Goal: Entertainment & Leisure: Consume media (video, audio)

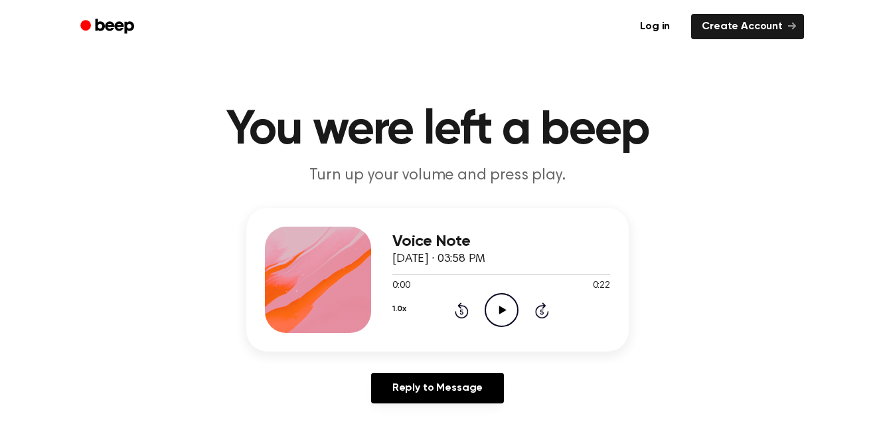
click at [510, 318] on icon "Play Audio" at bounding box center [502, 310] width 34 height 34
click at [465, 288] on div "0:22 0:22" at bounding box center [501, 286] width 218 height 14
click at [481, 313] on div "1.0x Rewind 5 seconds Play Audio Skip 5 seconds" at bounding box center [501, 310] width 218 height 34
click at [468, 303] on icon "Rewind 5 seconds" at bounding box center [461, 309] width 15 height 17
click at [466, 305] on icon "Rewind 5 seconds" at bounding box center [461, 309] width 15 height 17
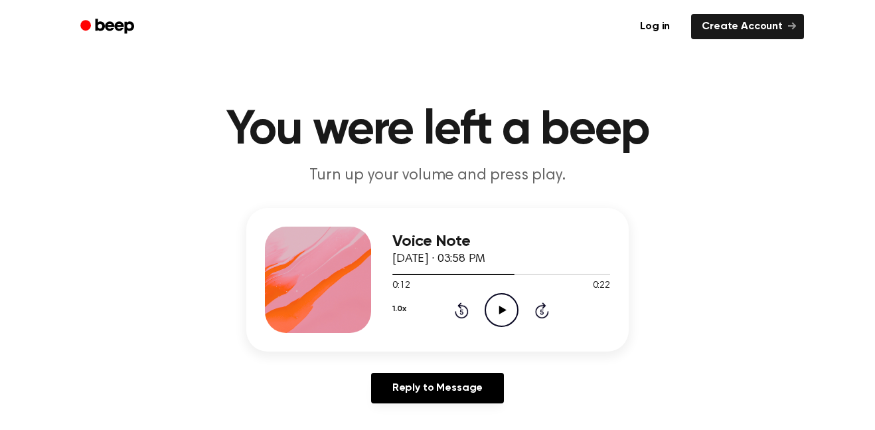
click at [466, 311] on icon "Rewind 5 seconds" at bounding box center [461, 309] width 15 height 17
click at [460, 311] on icon "Rewind 5 seconds" at bounding box center [461, 309] width 15 height 17
click at [458, 308] on icon "Rewind 5 seconds" at bounding box center [461, 309] width 15 height 17
click at [454, 301] on div "1.0x Rewind 5 seconds Play Audio Skip 5 seconds" at bounding box center [501, 310] width 218 height 34
click at [509, 299] on icon "Play Audio" at bounding box center [502, 310] width 34 height 34
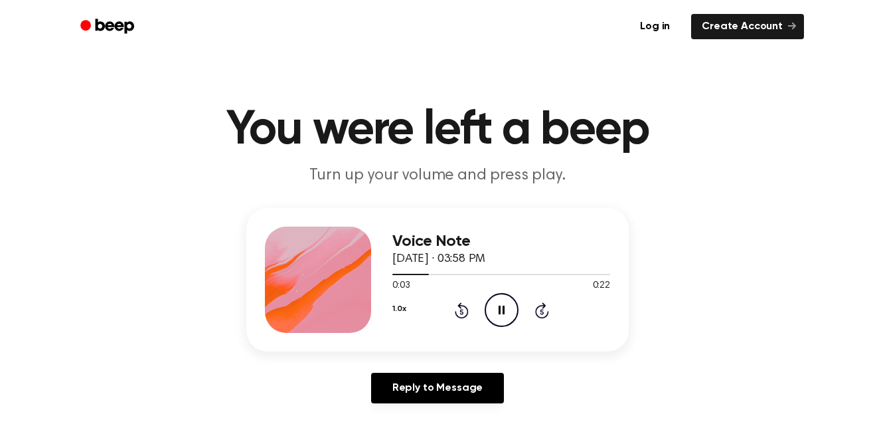
click at [462, 311] on icon at bounding box center [461, 311] width 3 height 5
click at [456, 302] on icon "Rewind 5 seconds" at bounding box center [461, 309] width 15 height 17
click at [462, 317] on icon at bounding box center [462, 310] width 14 height 16
click at [513, 307] on icon "Pause Audio" at bounding box center [502, 310] width 34 height 34
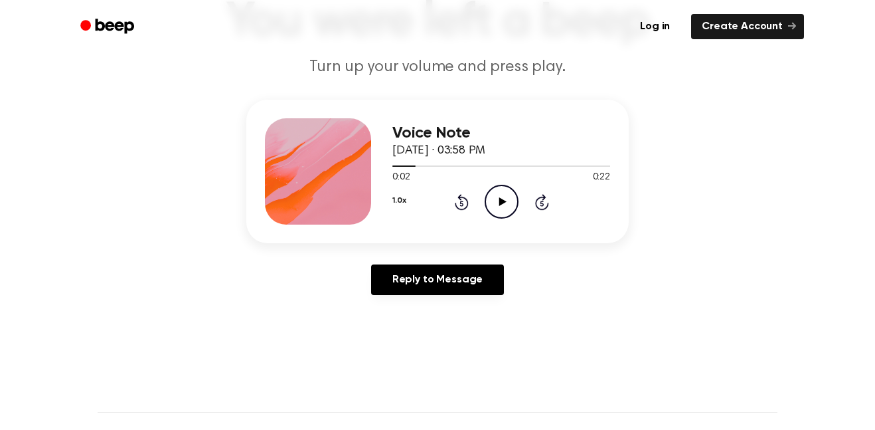
scroll to position [109, 0]
click at [441, 226] on div "Voice Note October 13, 2025 · 03:58 PM 0:02 0:22 Your browser does not support …" at bounding box center [437, 170] width 383 height 143
click at [463, 200] on icon "Rewind 5 seconds" at bounding box center [461, 201] width 15 height 17
click at [503, 201] on icon at bounding box center [502, 201] width 7 height 9
click at [499, 203] on icon at bounding box center [502, 201] width 6 height 9
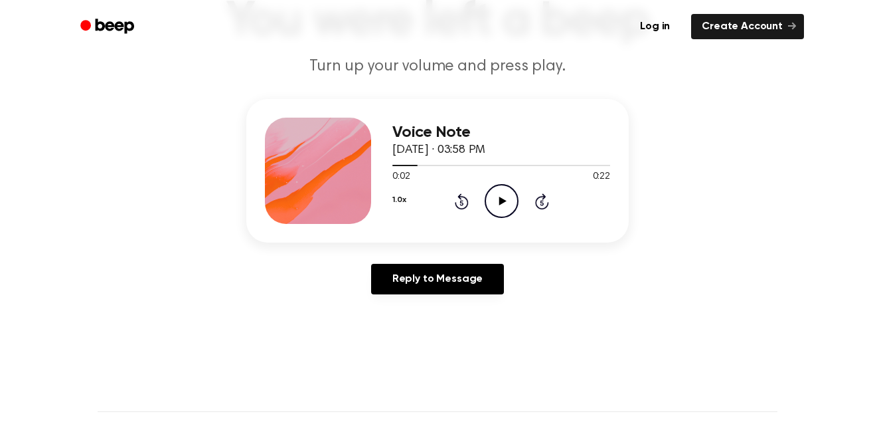
click at [467, 201] on icon at bounding box center [462, 201] width 14 height 16
click at [503, 209] on icon "Play Audio" at bounding box center [502, 201] width 34 height 34
click at [466, 201] on icon at bounding box center [462, 201] width 14 height 16
click at [453, 205] on div "1.0x Rewind 5 seconds Pause Audio Skip 5 seconds" at bounding box center [501, 201] width 218 height 34
click at [457, 209] on icon "Rewind 5 seconds" at bounding box center [461, 201] width 15 height 17
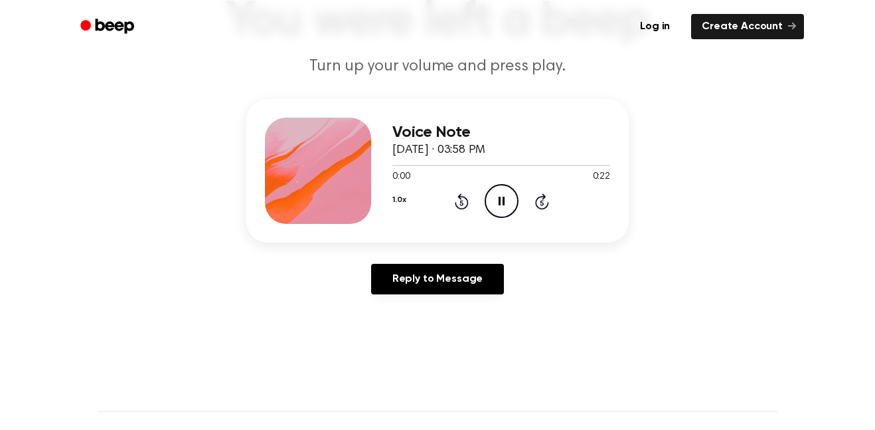
click at [462, 203] on icon at bounding box center [461, 202] width 3 height 5
click at [491, 211] on icon "Pause Audio" at bounding box center [502, 201] width 34 height 34
click at [462, 203] on icon at bounding box center [461, 202] width 3 height 5
click at [511, 194] on icon "Play Audio" at bounding box center [502, 201] width 34 height 34
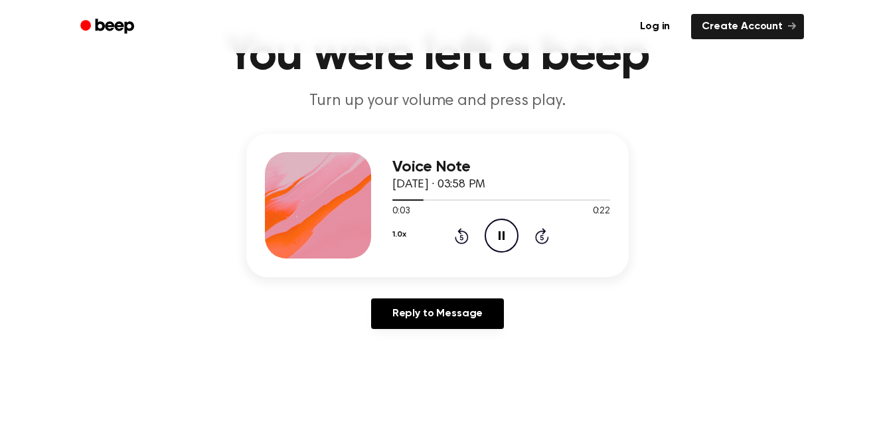
scroll to position [72, 0]
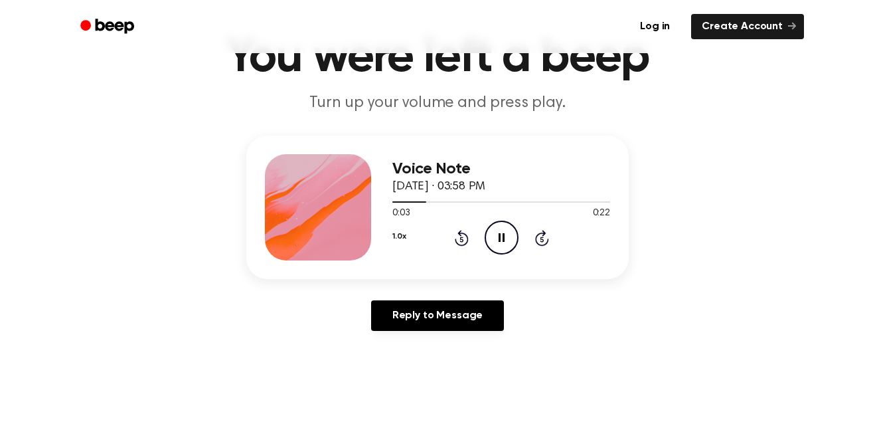
click at [462, 239] on icon at bounding box center [461, 238] width 3 height 5
click at [495, 222] on circle at bounding box center [501, 237] width 33 height 33
click at [454, 239] on icon "Rewind 5 seconds" at bounding box center [461, 237] width 15 height 17
click at [499, 242] on icon "Play Audio" at bounding box center [502, 237] width 34 height 34
click at [486, 242] on circle at bounding box center [501, 237] width 33 height 33
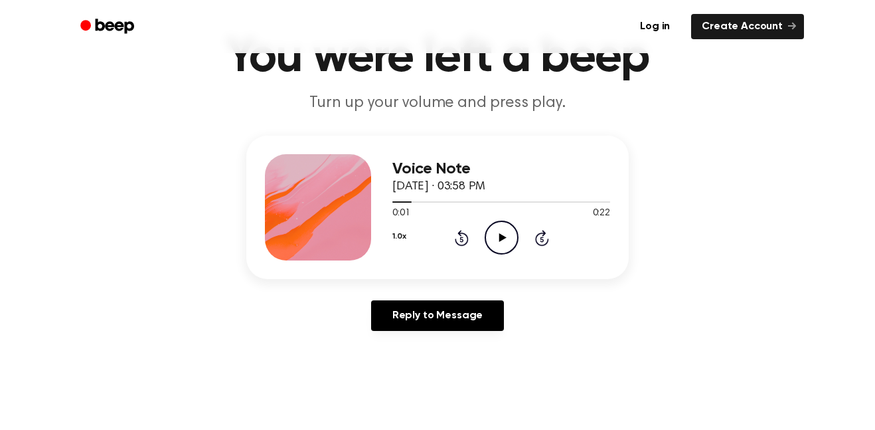
click at [466, 256] on div "Voice Note October 13, 2025 · 03:58 PM 0:01 0:22 Your browser does not support …" at bounding box center [501, 207] width 218 height 106
click at [462, 240] on icon "Rewind 5 seconds" at bounding box center [461, 237] width 15 height 17
click at [519, 229] on div "1.0x Rewind 5 seconds Play Audio Skip 5 seconds" at bounding box center [501, 237] width 218 height 34
click at [495, 228] on icon "Play Audio" at bounding box center [502, 237] width 34 height 34
click at [507, 235] on icon "Pause Audio" at bounding box center [502, 237] width 34 height 34
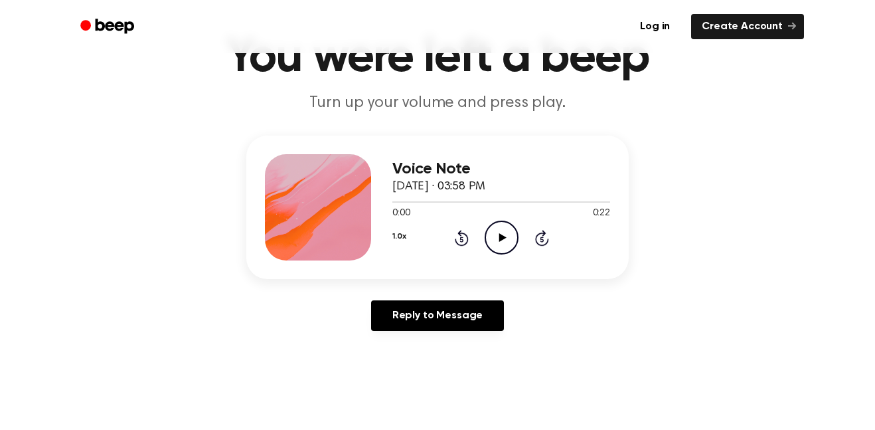
click at [501, 245] on icon "Play Audio" at bounding box center [502, 237] width 34 height 34
click at [462, 239] on icon at bounding box center [461, 238] width 3 height 5
click at [509, 230] on icon "Pause Audio" at bounding box center [502, 237] width 34 height 34
click at [505, 258] on div "Voice Note October 13, 2025 · 03:58 PM 0:00 0:22 Your browser does not support …" at bounding box center [501, 207] width 218 height 106
click at [507, 244] on icon "Play Audio" at bounding box center [502, 237] width 34 height 34
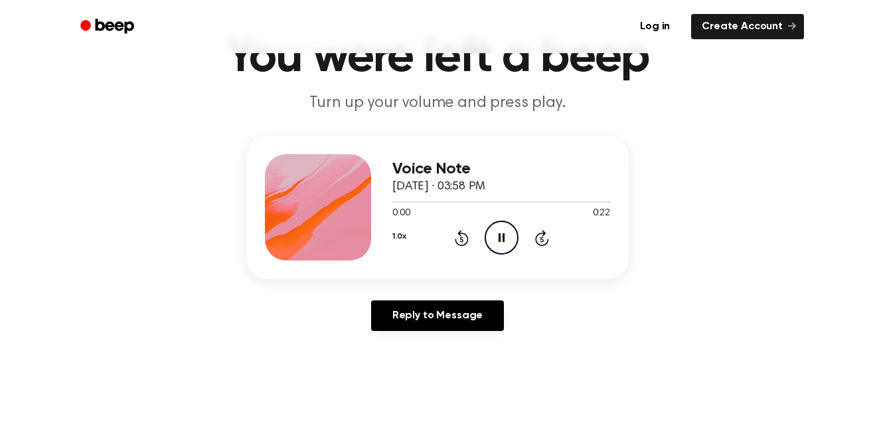
click at [507, 251] on icon "Pause Audio" at bounding box center [502, 237] width 34 height 34
click at [510, 244] on icon "Play Audio" at bounding box center [502, 237] width 34 height 34
click at [503, 234] on icon at bounding box center [502, 237] width 6 height 9
click at [501, 240] on icon at bounding box center [502, 237] width 7 height 9
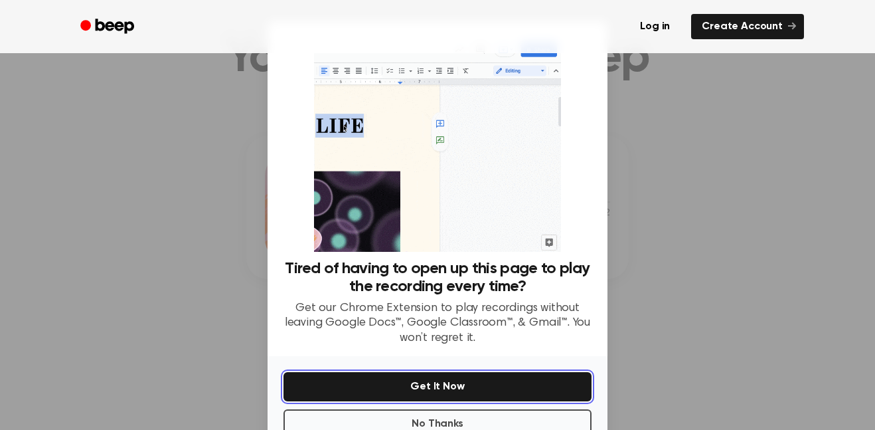
click at [469, 372] on button "Get It Now" at bounding box center [438, 386] width 308 height 29
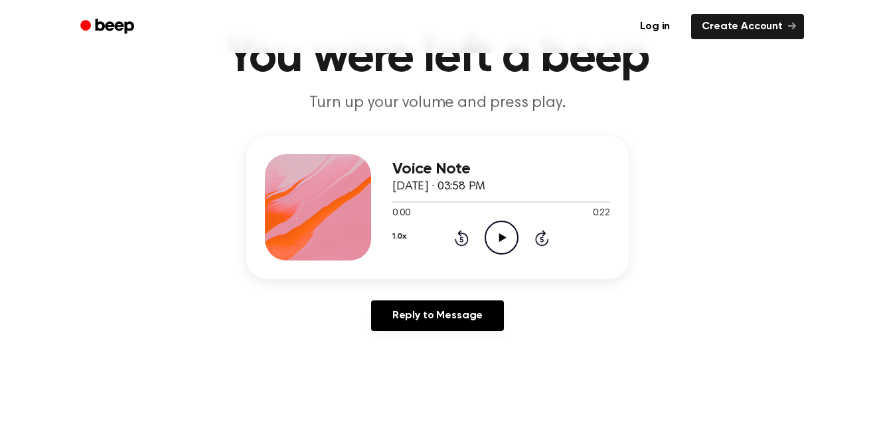
click at [496, 237] on icon "Play Audio" at bounding box center [502, 237] width 34 height 34
click at [510, 224] on circle at bounding box center [501, 237] width 33 height 33
click at [515, 237] on icon "Play Audio" at bounding box center [502, 237] width 34 height 34
click at [462, 239] on icon at bounding box center [461, 238] width 3 height 5
click at [460, 259] on div "Voice Note October 13, 2025 · 03:58 PM 0:01 0:22 Your browser does not support …" at bounding box center [501, 207] width 218 height 106
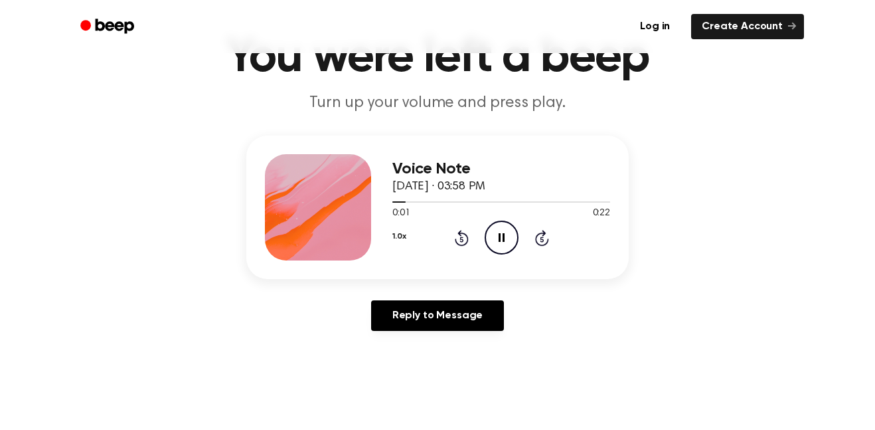
click at [465, 230] on icon "Rewind 5 seconds" at bounding box center [461, 237] width 15 height 17
click at [458, 239] on icon "Rewind 5 seconds" at bounding box center [461, 237] width 15 height 17
click at [466, 247] on div "1.0x Rewind 5 seconds Pause Audio Skip 5 seconds" at bounding box center [501, 237] width 218 height 34
click at [466, 244] on icon at bounding box center [462, 238] width 14 height 16
click at [464, 244] on icon at bounding box center [462, 238] width 14 height 16
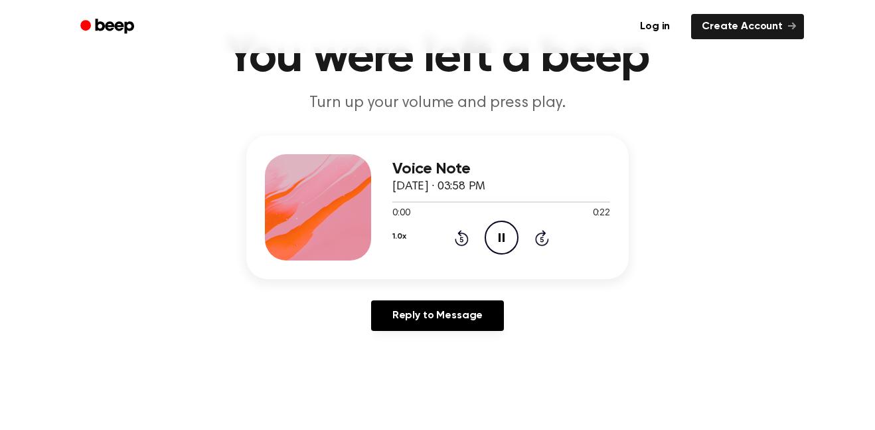
click at [462, 240] on icon "Rewind 5 seconds" at bounding box center [461, 237] width 15 height 17
click at [462, 239] on icon at bounding box center [461, 238] width 3 height 5
click at [458, 257] on div "Voice Note [DATE] · 03:58 PM 0:00 0:22 Your browser does not support the [objec…" at bounding box center [501, 207] width 218 height 106
click at [468, 243] on icon "Rewind 5 seconds" at bounding box center [461, 237] width 15 height 17
click at [466, 240] on icon "Rewind 5 seconds" at bounding box center [461, 237] width 15 height 17
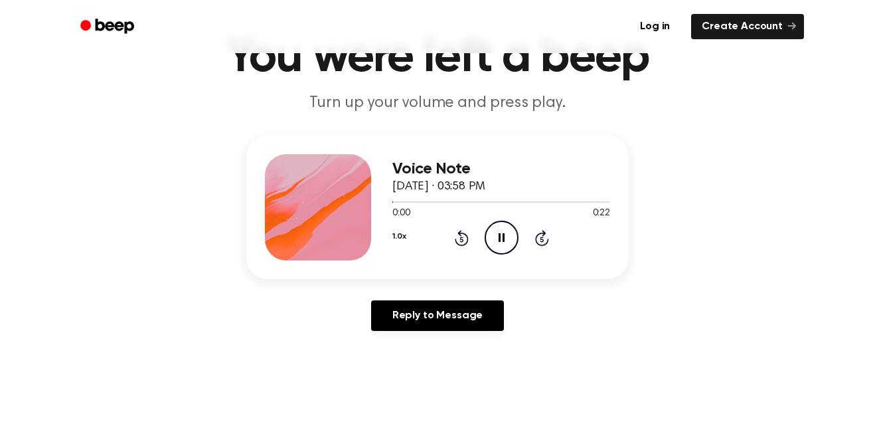
click at [464, 244] on icon at bounding box center [462, 238] width 14 height 16
click at [464, 246] on div "1.0x Rewind 5 seconds Pause Audio Skip 5 seconds" at bounding box center [501, 237] width 218 height 34
click at [462, 240] on icon "Rewind 5 seconds" at bounding box center [461, 237] width 15 height 17
click at [468, 247] on div "1.0x Rewind 5 seconds Pause Audio Skip 5 seconds" at bounding box center [501, 237] width 218 height 34
click at [462, 239] on icon at bounding box center [461, 238] width 3 height 5
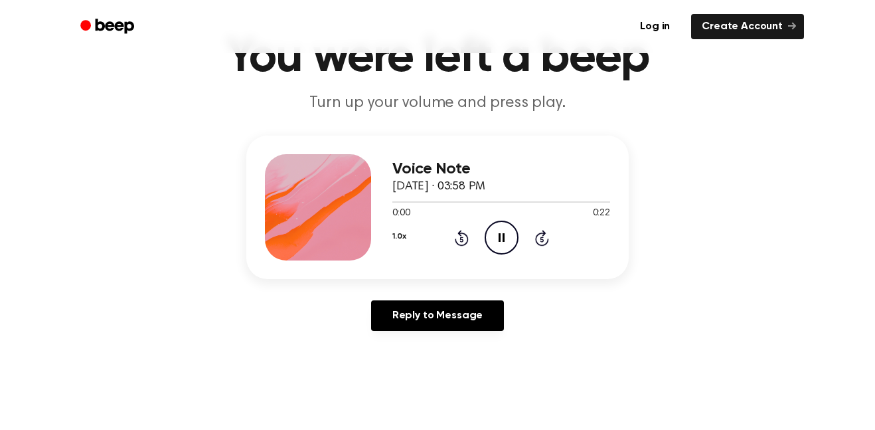
click at [466, 238] on icon at bounding box center [462, 238] width 14 height 16
click at [462, 239] on icon at bounding box center [461, 238] width 3 height 5
click at [477, 231] on div "1.0x Rewind 5 seconds Pause Audio Skip 5 seconds" at bounding box center [501, 237] width 218 height 34
click at [466, 234] on icon at bounding box center [462, 238] width 14 height 16
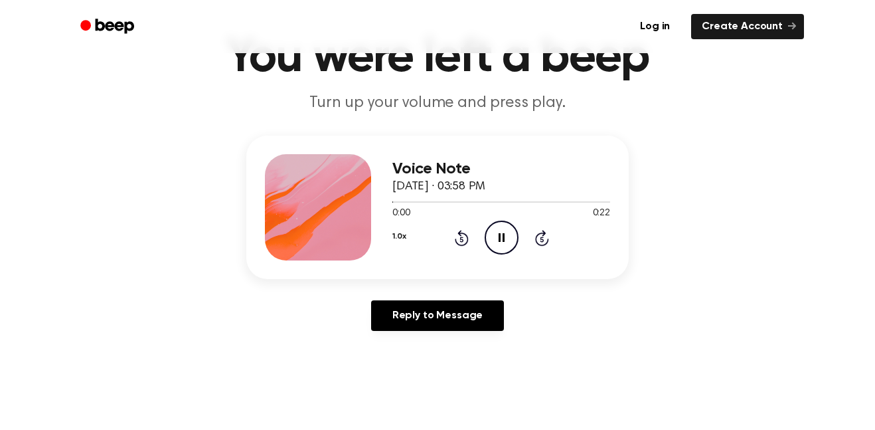
click at [462, 239] on icon at bounding box center [461, 238] width 3 height 5
click at [462, 238] on icon "Rewind 5 seconds" at bounding box center [461, 237] width 15 height 17
click at [462, 239] on icon at bounding box center [461, 238] width 3 height 5
click at [466, 238] on icon at bounding box center [462, 238] width 14 height 16
click at [464, 232] on icon "Rewind 5 seconds" at bounding box center [461, 237] width 15 height 17
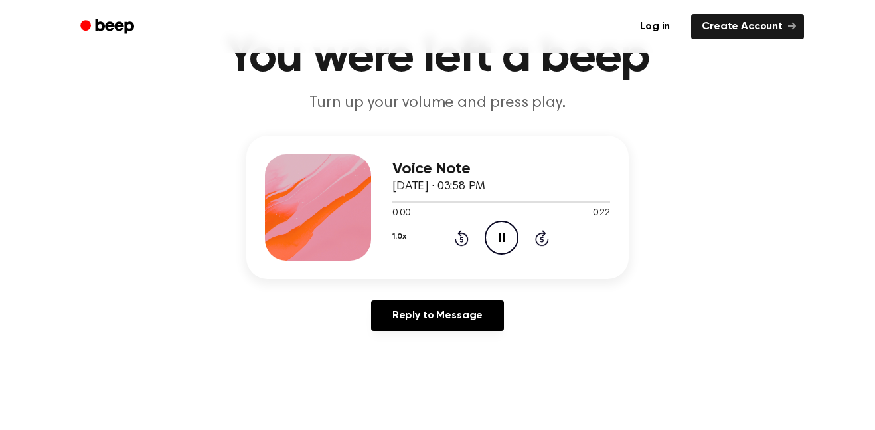
click at [461, 232] on icon at bounding box center [462, 238] width 14 height 16
click at [466, 233] on icon "Rewind 5 seconds" at bounding box center [461, 237] width 15 height 17
click at [459, 231] on icon at bounding box center [462, 238] width 14 height 16
click at [461, 233] on icon at bounding box center [462, 238] width 14 height 16
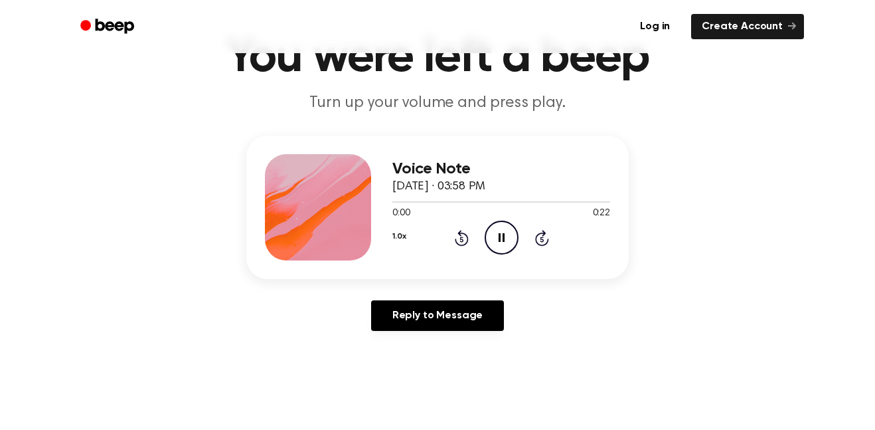
click at [461, 234] on icon at bounding box center [462, 238] width 14 height 16
click at [461, 232] on icon at bounding box center [462, 238] width 14 height 16
click at [462, 239] on icon at bounding box center [461, 238] width 3 height 5
click at [457, 236] on icon "Rewind 5 seconds" at bounding box center [461, 237] width 15 height 17
click at [443, 240] on div "1.0x Rewind 5 seconds Pause Audio Skip 5 seconds" at bounding box center [501, 237] width 218 height 34
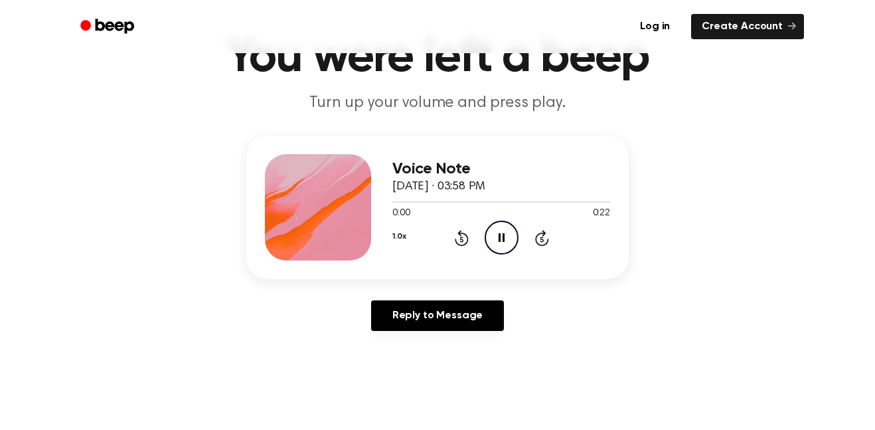
click at [458, 238] on icon "Rewind 5 seconds" at bounding box center [461, 237] width 15 height 17
click at [456, 241] on icon at bounding box center [462, 238] width 14 height 16
click at [456, 237] on icon "Rewind 5 seconds" at bounding box center [461, 237] width 15 height 17
click at [456, 240] on icon at bounding box center [462, 238] width 14 height 16
click at [462, 239] on icon at bounding box center [461, 238] width 3 height 5
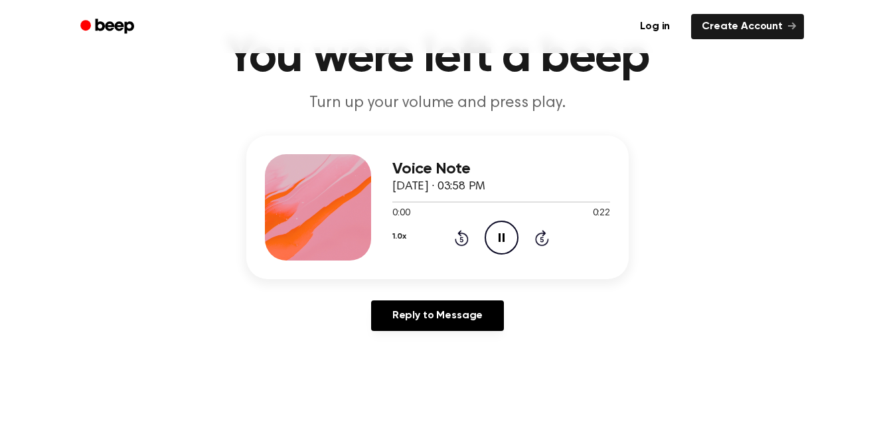
click at [468, 241] on icon at bounding box center [462, 238] width 14 height 16
click at [462, 239] on icon at bounding box center [461, 238] width 3 height 5
click at [462, 240] on icon "Rewind 5 seconds" at bounding box center [461, 237] width 15 height 17
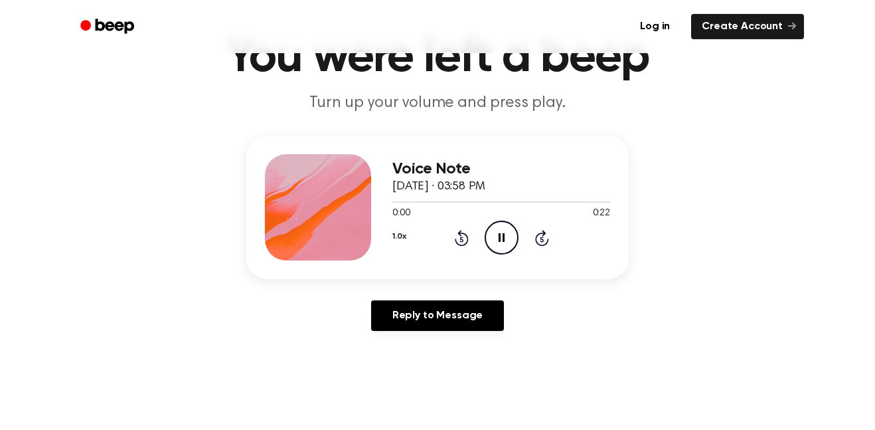
click at [462, 239] on icon at bounding box center [461, 238] width 3 height 5
click at [462, 240] on icon "Rewind 5 seconds" at bounding box center [461, 237] width 15 height 17
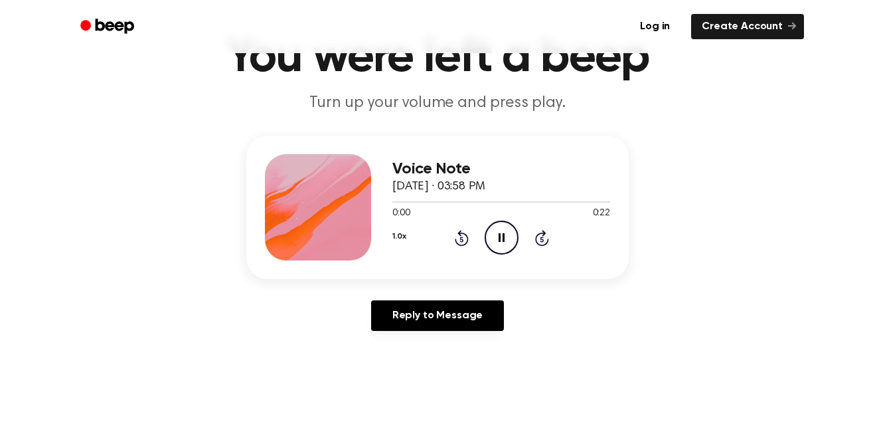
click at [466, 244] on icon at bounding box center [462, 238] width 14 height 16
click at [462, 239] on icon at bounding box center [461, 238] width 3 height 5
click at [466, 243] on icon at bounding box center [462, 238] width 14 height 16
click at [466, 241] on icon "Rewind 5 seconds" at bounding box center [461, 237] width 15 height 17
click at [462, 239] on icon at bounding box center [461, 238] width 3 height 5
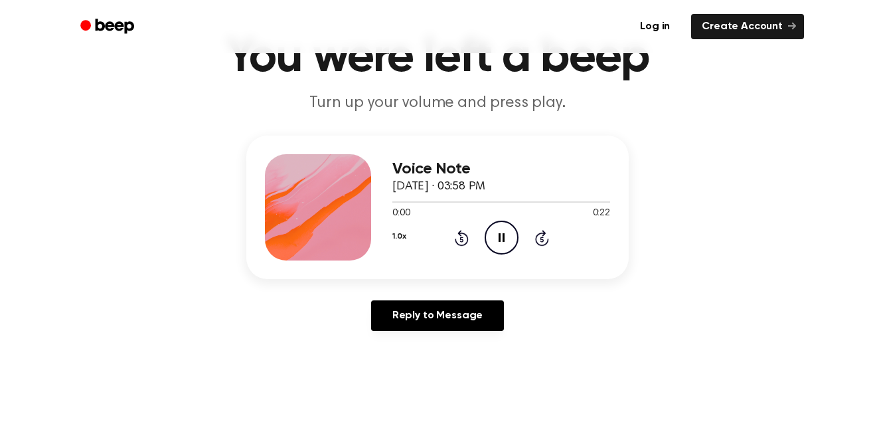
click at [462, 239] on icon at bounding box center [461, 238] width 3 height 5
click at [463, 238] on icon "Rewind 5 seconds" at bounding box center [461, 237] width 15 height 17
click at [456, 240] on icon at bounding box center [462, 238] width 14 height 16
click at [462, 239] on icon at bounding box center [461, 238] width 3 height 5
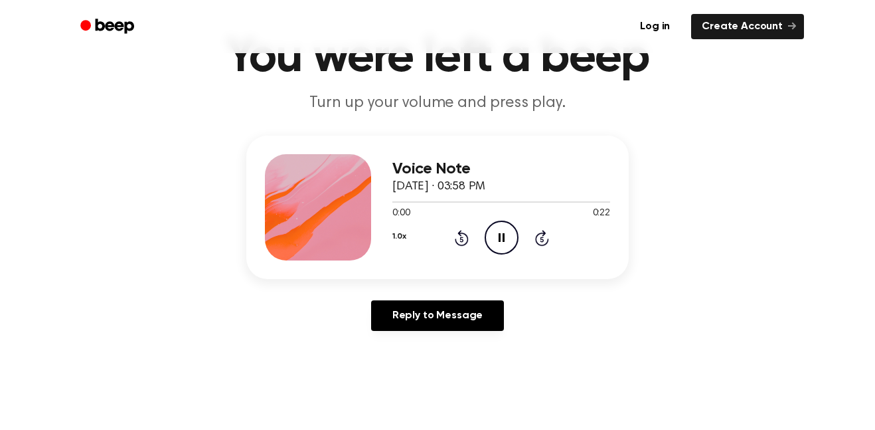
scroll to position [87, 0]
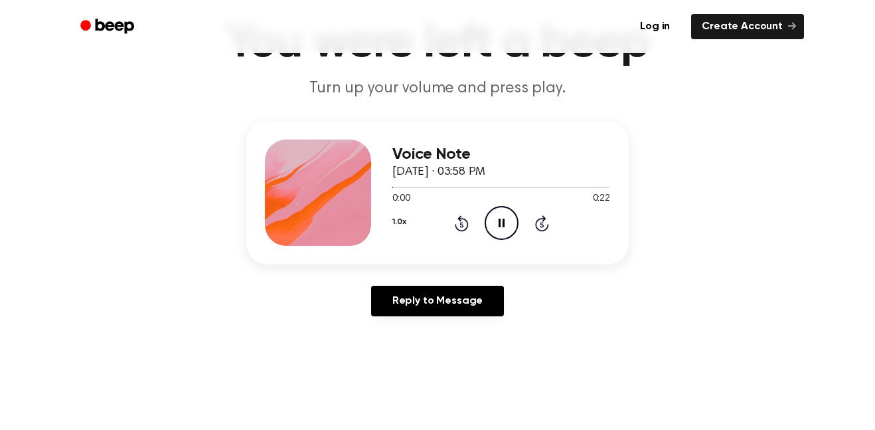
click at [456, 231] on icon "Rewind 5 seconds" at bounding box center [461, 222] width 15 height 17
click at [458, 217] on icon at bounding box center [462, 223] width 14 height 16
click at [456, 225] on icon at bounding box center [462, 223] width 14 height 16
click at [461, 231] on icon at bounding box center [462, 223] width 14 height 16
click at [455, 226] on icon at bounding box center [462, 223] width 14 height 16
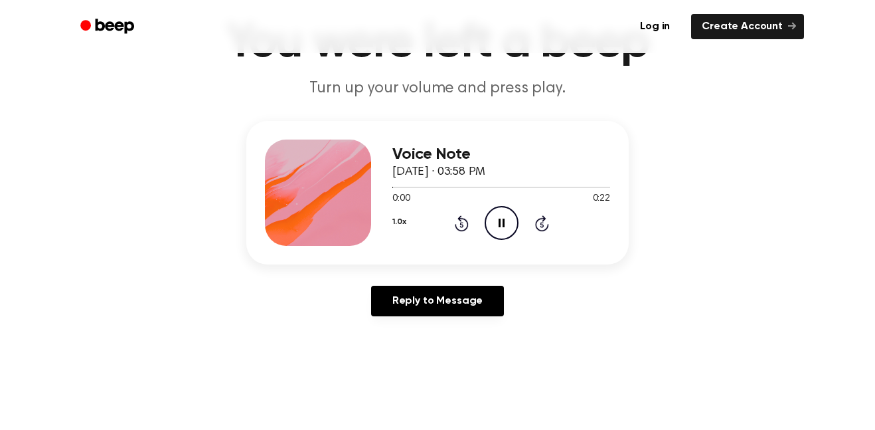
click at [456, 228] on icon at bounding box center [462, 223] width 14 height 16
click at [462, 221] on icon "Rewind 5 seconds" at bounding box center [461, 222] width 15 height 17
click at [462, 224] on icon at bounding box center [461, 224] width 3 height 5
click at [461, 224] on icon at bounding box center [461, 224] width 3 height 5
click at [462, 224] on icon at bounding box center [461, 224] width 3 height 5
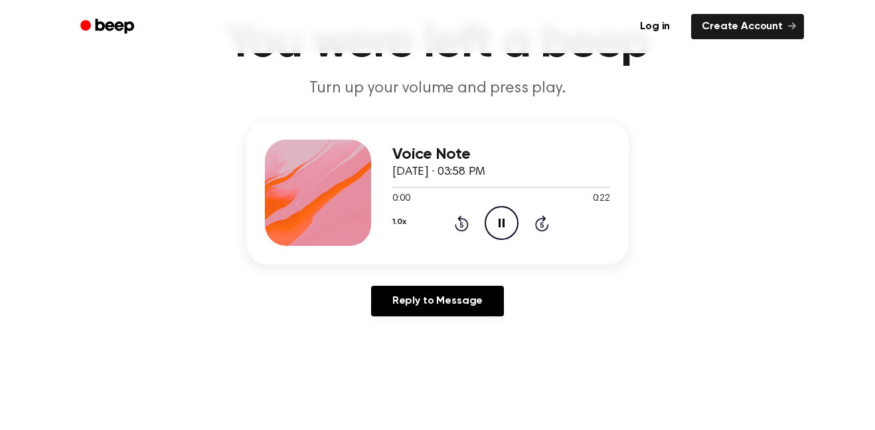
click at [456, 230] on icon "Rewind 5 seconds" at bounding box center [461, 222] width 15 height 17
click at [462, 224] on icon at bounding box center [461, 224] width 3 height 5
click at [460, 226] on icon "Rewind 5 seconds" at bounding box center [461, 222] width 15 height 17
click at [462, 224] on icon at bounding box center [461, 224] width 3 height 5
click at [462, 225] on icon "Rewind 5 seconds" at bounding box center [461, 222] width 15 height 17
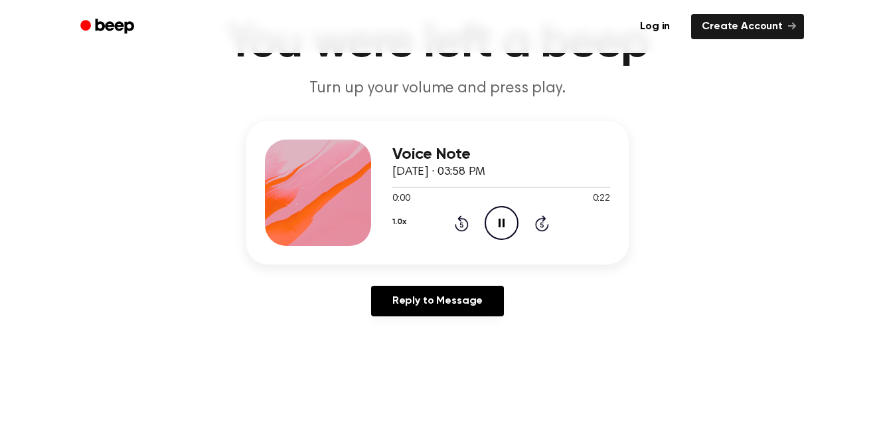
click at [464, 224] on icon "Rewind 5 seconds" at bounding box center [461, 222] width 15 height 17
click at [464, 216] on icon "Rewind 5 seconds" at bounding box center [461, 222] width 15 height 17
click at [463, 216] on icon "Rewind 5 seconds" at bounding box center [461, 222] width 15 height 17
click at [466, 215] on icon "Rewind 5 seconds" at bounding box center [461, 222] width 15 height 17
click at [468, 217] on icon "Rewind 5 seconds" at bounding box center [461, 222] width 15 height 17
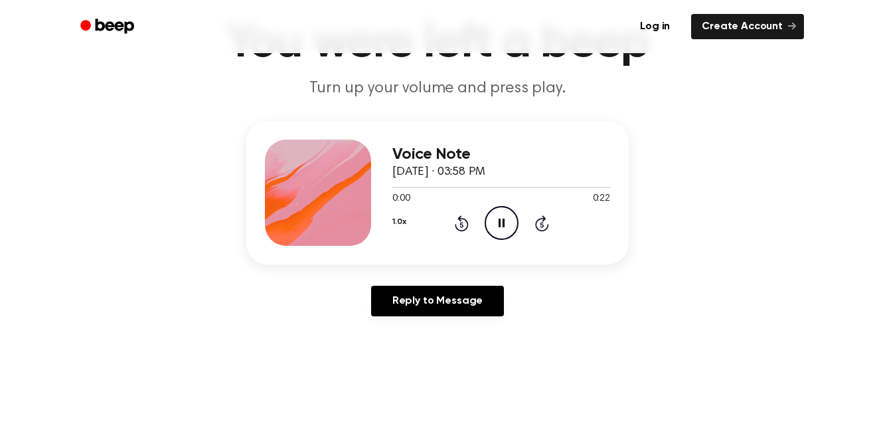
click at [461, 227] on icon at bounding box center [461, 224] width 3 height 5
click at [462, 224] on icon "Rewind 5 seconds" at bounding box center [461, 222] width 15 height 17
click at [456, 218] on icon "Rewind 5 seconds" at bounding box center [461, 222] width 15 height 17
click at [461, 228] on icon "Rewind 5 seconds" at bounding box center [461, 222] width 15 height 17
click at [455, 232] on div "1.0x Rewind 5 seconds Pause Audio Skip 5 seconds" at bounding box center [501, 223] width 218 height 34
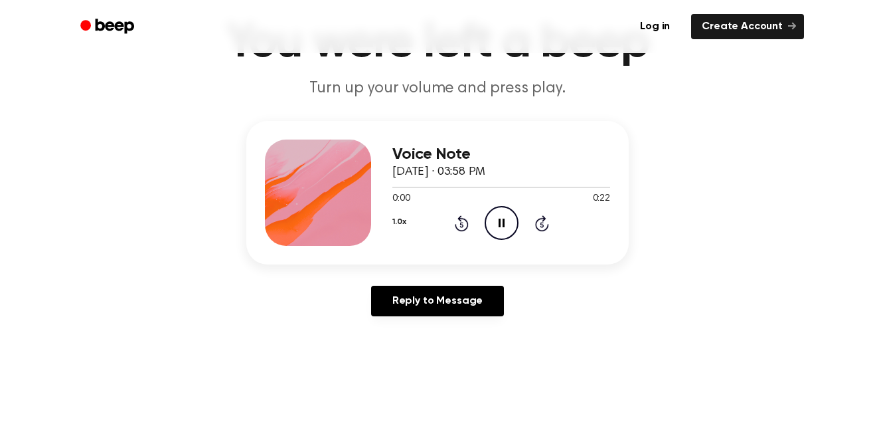
click at [462, 224] on icon at bounding box center [461, 224] width 3 height 5
click at [462, 226] on icon "Rewind 5 seconds" at bounding box center [461, 222] width 15 height 17
click at [492, 229] on icon "Pause Audio" at bounding box center [502, 223] width 34 height 34
click at [461, 229] on icon "Rewind 5 seconds" at bounding box center [461, 222] width 15 height 17
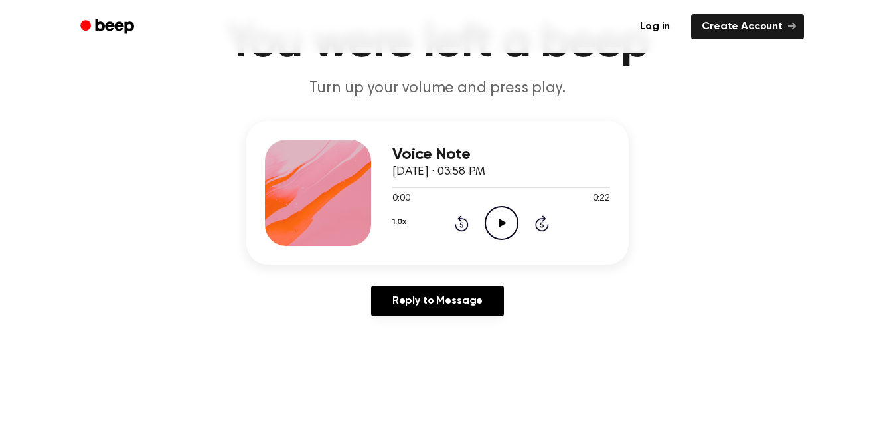
click at [462, 224] on icon at bounding box center [461, 224] width 3 height 5
click at [462, 232] on div "1.0x Rewind 5 seconds Play Audio Skip 5 seconds" at bounding box center [501, 223] width 218 height 34
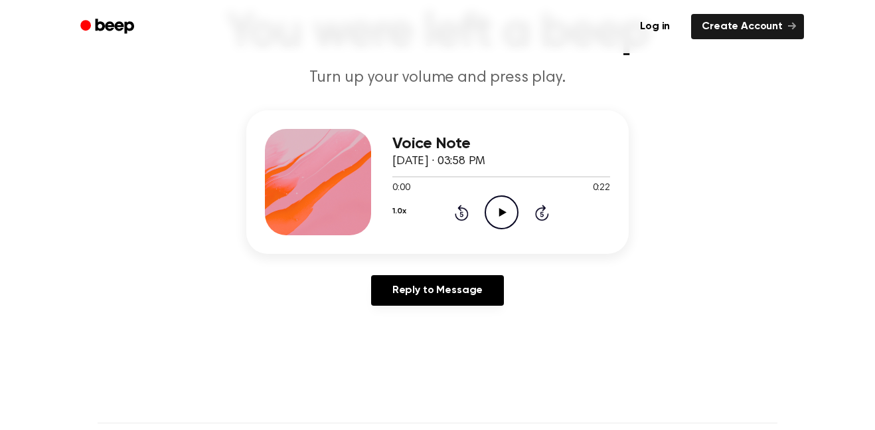
click at [461, 220] on icon at bounding box center [462, 213] width 14 height 16
click at [465, 213] on icon "Rewind 5 seconds" at bounding box center [461, 212] width 15 height 17
click at [462, 214] on icon at bounding box center [461, 213] width 3 height 5
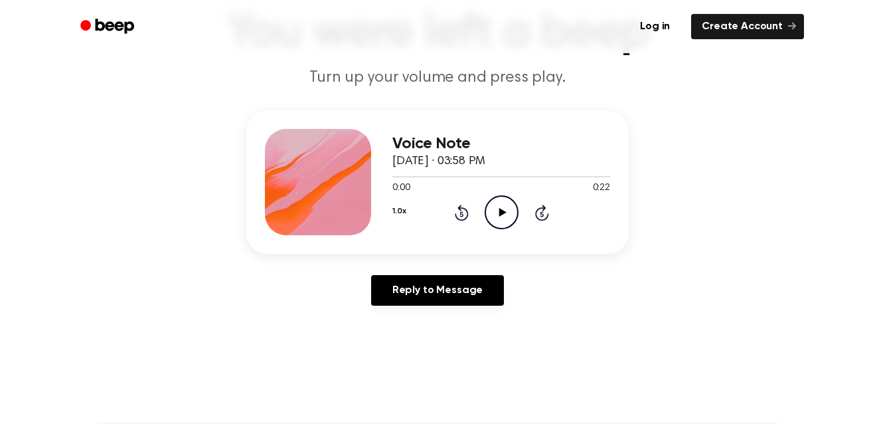
click at [506, 214] on icon "Play Audio" at bounding box center [502, 212] width 34 height 34
click at [462, 214] on icon at bounding box center [461, 213] width 3 height 5
click at [462, 215] on icon "Rewind 5 seconds" at bounding box center [461, 212] width 15 height 17
click at [462, 214] on icon at bounding box center [461, 213] width 3 height 5
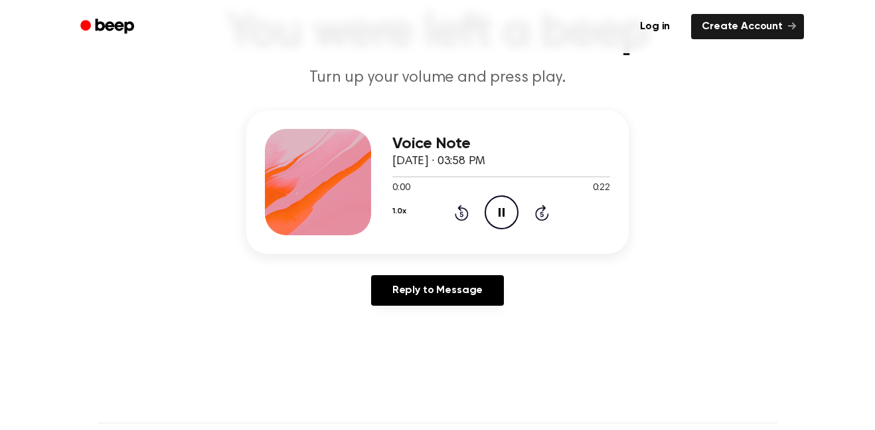
click at [462, 214] on icon at bounding box center [461, 213] width 3 height 5
click at [462, 216] on icon at bounding box center [461, 213] width 3 height 5
click at [462, 214] on icon at bounding box center [461, 213] width 3 height 5
click at [460, 213] on icon "Rewind 5 seconds" at bounding box center [461, 212] width 15 height 17
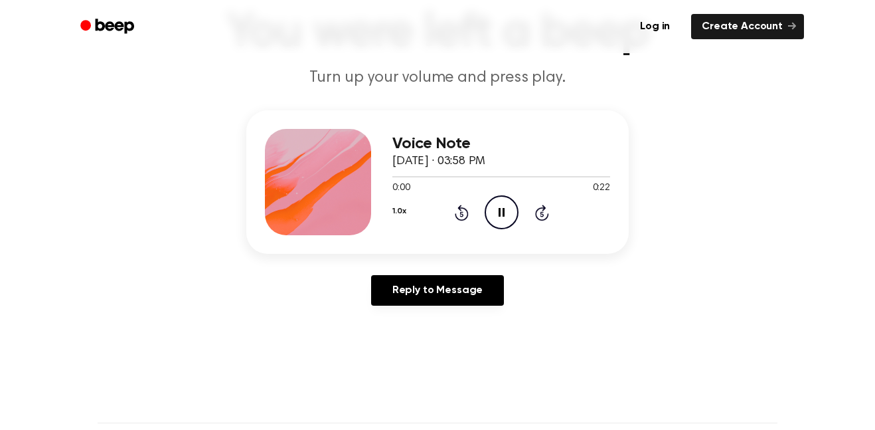
click at [462, 211] on icon "Rewind 5 seconds" at bounding box center [461, 212] width 15 height 17
click at [462, 214] on icon at bounding box center [461, 213] width 3 height 5
click at [454, 220] on icon "Rewind 5 seconds" at bounding box center [461, 212] width 15 height 17
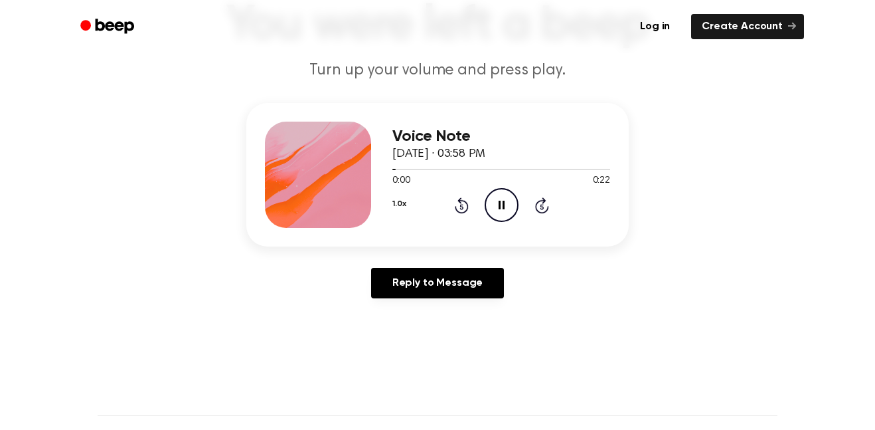
click at [461, 211] on icon "Rewind 5 seconds" at bounding box center [461, 205] width 15 height 17
click at [460, 203] on icon at bounding box center [462, 205] width 14 height 16
click at [462, 201] on icon at bounding box center [462, 205] width 14 height 16
click at [461, 208] on icon "Rewind 5 seconds" at bounding box center [461, 205] width 15 height 17
click at [465, 203] on icon at bounding box center [462, 205] width 14 height 16
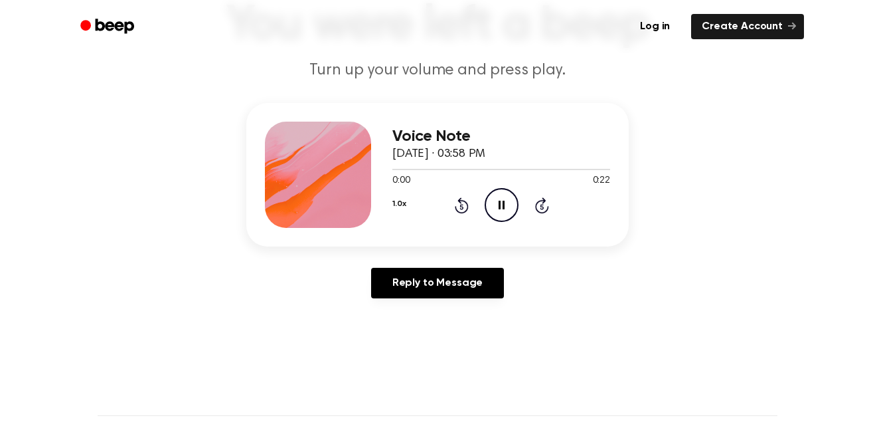
click at [462, 207] on icon at bounding box center [461, 206] width 3 height 5
click at [458, 213] on icon at bounding box center [462, 205] width 14 height 16
click at [462, 207] on icon at bounding box center [461, 206] width 3 height 5
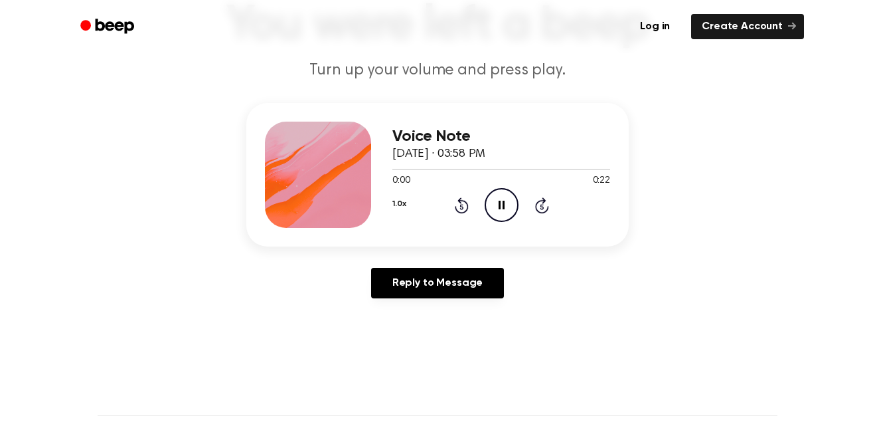
click at [462, 207] on icon at bounding box center [461, 206] width 3 height 5
click at [467, 200] on icon "Rewind 5 seconds" at bounding box center [461, 205] width 15 height 17
click at [461, 204] on icon at bounding box center [462, 205] width 14 height 16
click at [462, 207] on icon at bounding box center [461, 206] width 3 height 5
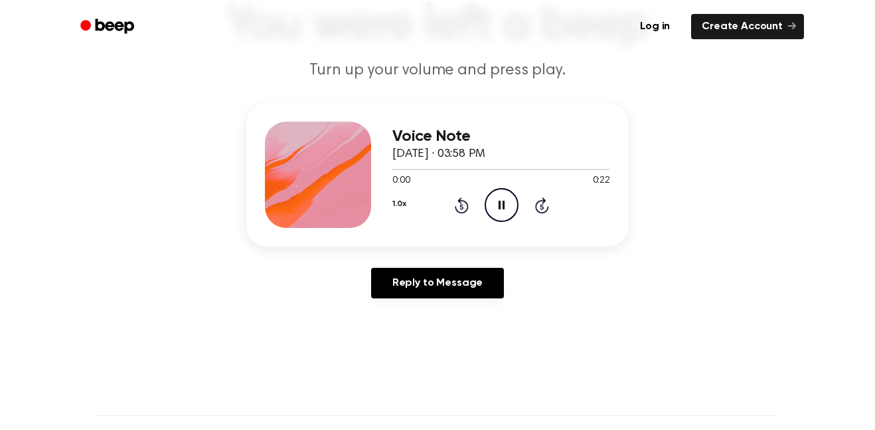
click at [466, 205] on icon "Rewind 5 seconds" at bounding box center [461, 205] width 15 height 17
click at [463, 205] on icon at bounding box center [461, 206] width 3 height 5
click at [462, 207] on icon at bounding box center [461, 206] width 3 height 5
click at [462, 207] on icon "Rewind 5 seconds" at bounding box center [461, 205] width 15 height 17
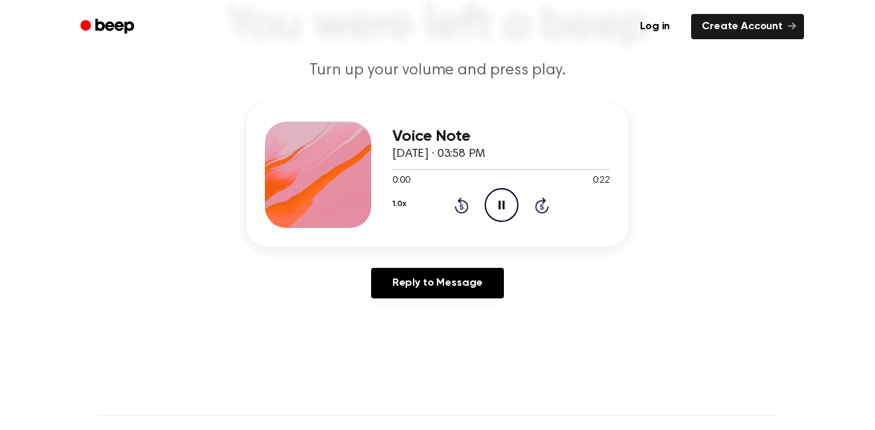
click at [462, 207] on icon at bounding box center [461, 206] width 3 height 5
click at [460, 213] on icon at bounding box center [462, 205] width 14 height 16
click at [457, 201] on icon "Rewind 5 seconds" at bounding box center [461, 205] width 15 height 17
click at [462, 201] on icon at bounding box center [462, 205] width 14 height 16
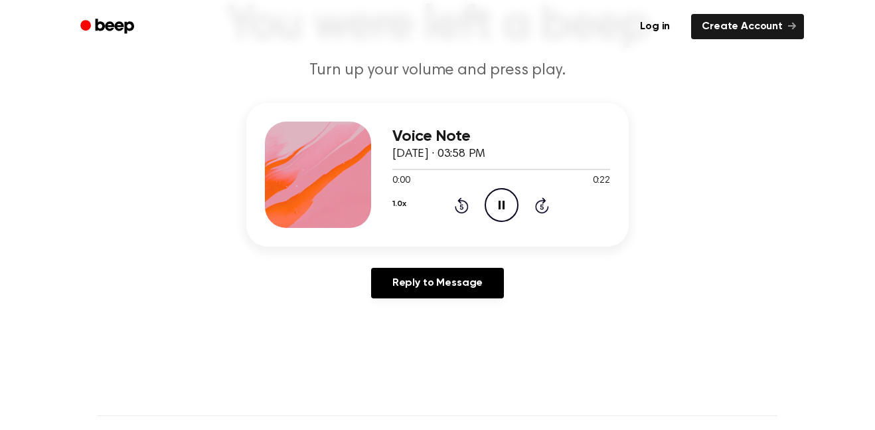
click at [456, 203] on icon "Rewind 5 seconds" at bounding box center [461, 205] width 15 height 17
click at [462, 207] on icon at bounding box center [461, 206] width 3 height 5
click at [469, 186] on div "0:00 0:22" at bounding box center [501, 181] width 218 height 14
click at [469, 173] on div at bounding box center [501, 168] width 218 height 11
click at [461, 205] on icon at bounding box center [461, 206] width 3 height 5
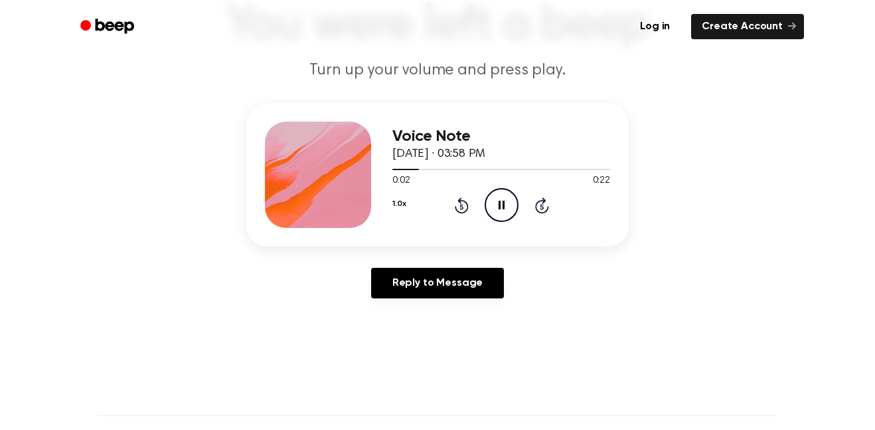
click at [458, 206] on icon "Rewind 5 seconds" at bounding box center [461, 205] width 15 height 17
click at [462, 207] on icon at bounding box center [461, 206] width 3 height 5
click at [460, 209] on icon at bounding box center [461, 206] width 3 height 5
click at [462, 207] on icon at bounding box center [461, 206] width 3 height 5
click at [458, 206] on icon "Rewind 5 seconds" at bounding box center [461, 205] width 15 height 17
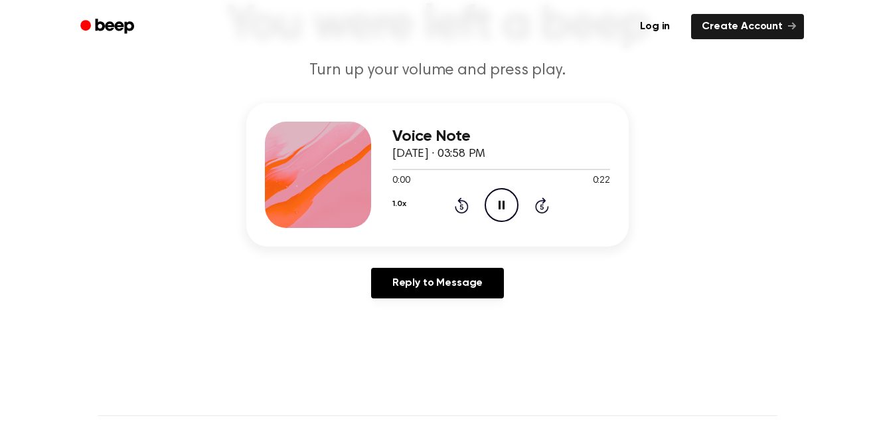
click at [462, 208] on icon "Rewind 5 seconds" at bounding box center [461, 205] width 15 height 17
click at [455, 207] on icon at bounding box center [462, 205] width 14 height 16
click at [468, 201] on icon "Rewind 5 seconds" at bounding box center [461, 205] width 15 height 17
click at [461, 201] on icon at bounding box center [462, 205] width 14 height 16
click at [462, 207] on icon at bounding box center [461, 206] width 3 height 5
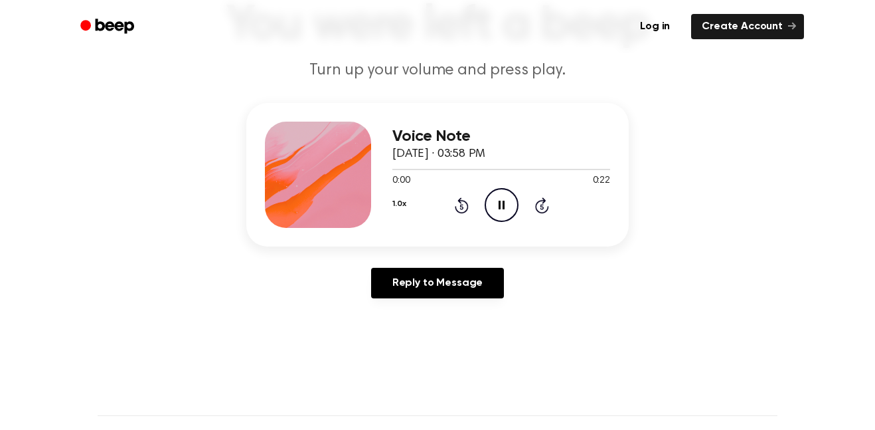
click at [456, 212] on icon "Rewind 5 seconds" at bounding box center [461, 205] width 15 height 17
click at [456, 209] on icon at bounding box center [462, 205] width 14 height 16
click at [456, 205] on icon "Rewind 5 seconds" at bounding box center [461, 205] width 15 height 17
click at [462, 207] on icon at bounding box center [461, 206] width 3 height 5
click at [454, 214] on div "1.0x Rewind 5 seconds Pause Audio Skip 5 seconds" at bounding box center [501, 205] width 218 height 34
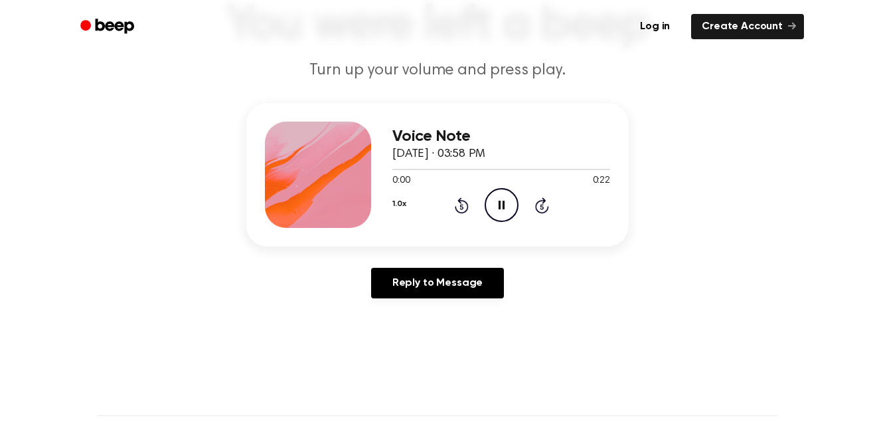
click at [462, 207] on icon at bounding box center [461, 206] width 3 height 5
click at [512, 188] on icon "Pause Audio" at bounding box center [502, 205] width 34 height 34
click at [506, 197] on icon "Play Audio" at bounding box center [502, 205] width 34 height 34
click at [462, 207] on icon at bounding box center [461, 206] width 3 height 5
click at [492, 215] on icon "Pause Audio" at bounding box center [502, 205] width 34 height 34
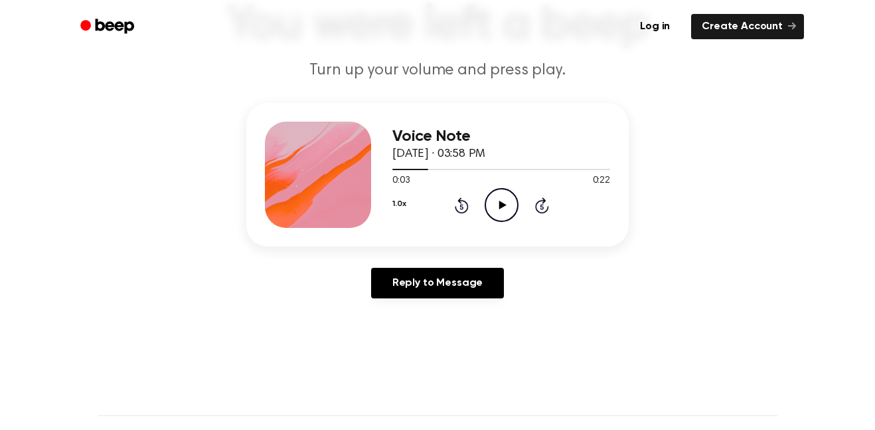
click at [462, 207] on icon at bounding box center [461, 206] width 3 height 5
click at [506, 200] on icon "Play Audio" at bounding box center [502, 205] width 34 height 34
click at [500, 206] on icon at bounding box center [502, 205] width 6 height 9
click at [462, 207] on icon at bounding box center [461, 206] width 3 height 5
click at [510, 202] on icon "Play Audio" at bounding box center [502, 205] width 34 height 34
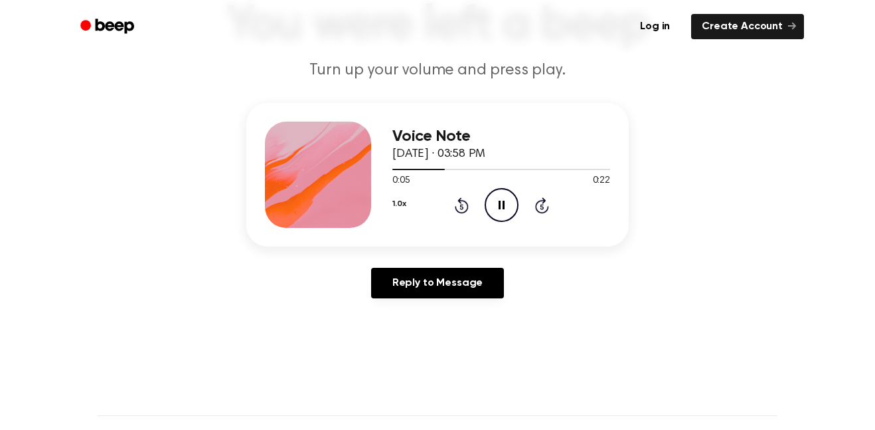
click at [468, 173] on div at bounding box center [501, 168] width 218 height 11
click at [456, 205] on icon "Rewind 5 seconds" at bounding box center [461, 205] width 15 height 17
click at [453, 230] on div "Voice Note October 13, 2025 · 03:58 PM 0:03 0:22 Your browser does not support …" at bounding box center [437, 174] width 383 height 143
click at [461, 201] on icon at bounding box center [462, 205] width 14 height 16
click at [460, 205] on icon at bounding box center [461, 206] width 3 height 5
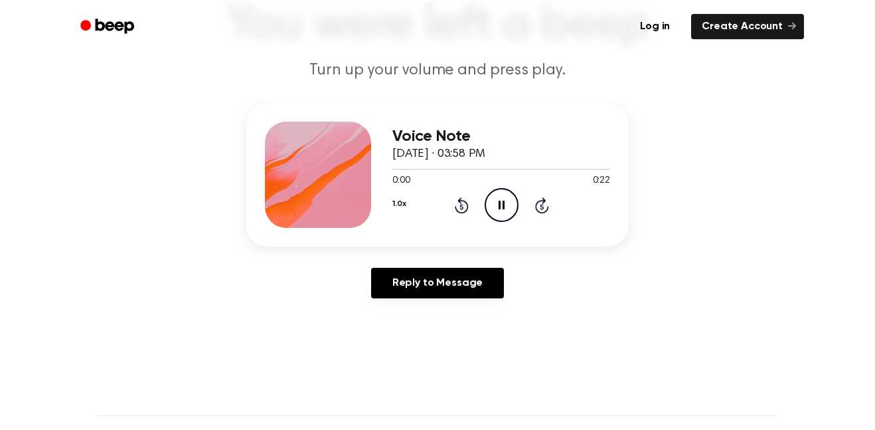
click at [456, 198] on icon "Rewind 5 seconds" at bounding box center [461, 205] width 15 height 17
click at [464, 213] on icon at bounding box center [462, 205] width 14 height 16
click at [457, 208] on icon "Rewind 5 seconds" at bounding box center [461, 205] width 15 height 17
click at [430, 214] on div "1.0x Rewind 5 seconds Pause Audio Skip 5 seconds" at bounding box center [501, 205] width 218 height 34
click at [444, 214] on div "1.0x Rewind 5 seconds Pause Audio Skip 5 seconds" at bounding box center [501, 205] width 218 height 34
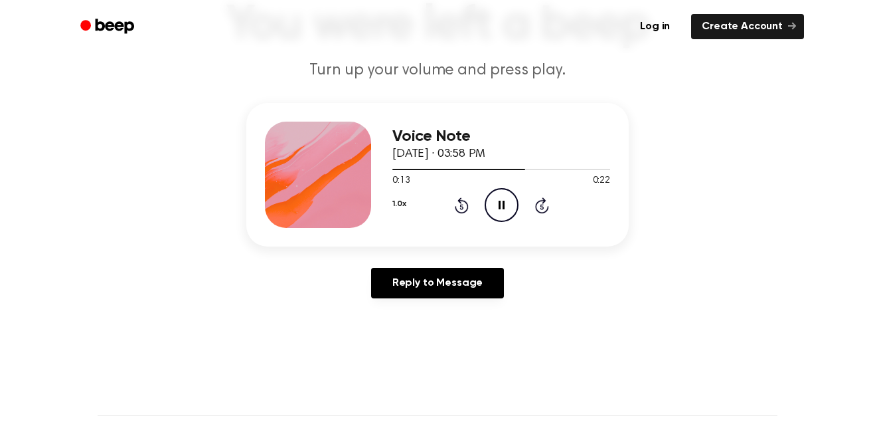
click at [462, 207] on icon at bounding box center [461, 206] width 3 height 5
click at [466, 205] on icon at bounding box center [462, 205] width 14 height 16
click at [468, 205] on icon at bounding box center [462, 205] width 14 height 16
click at [535, 204] on icon "Skip 5 seconds" at bounding box center [542, 205] width 15 height 17
click at [498, 199] on icon "Pause Audio" at bounding box center [502, 205] width 34 height 34
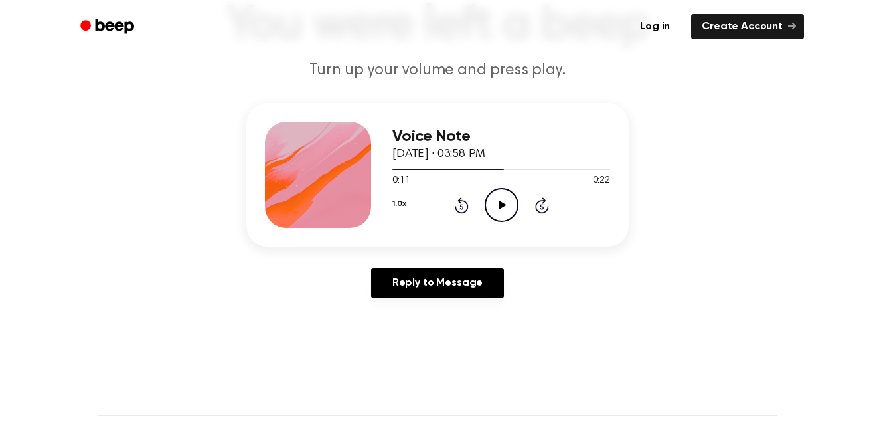
click at [766, 103] on div "Voice Note October 13, 2025 · 03:58 PM 0:11 0:22 Your browser does not support …" at bounding box center [437, 206] width 843 height 206
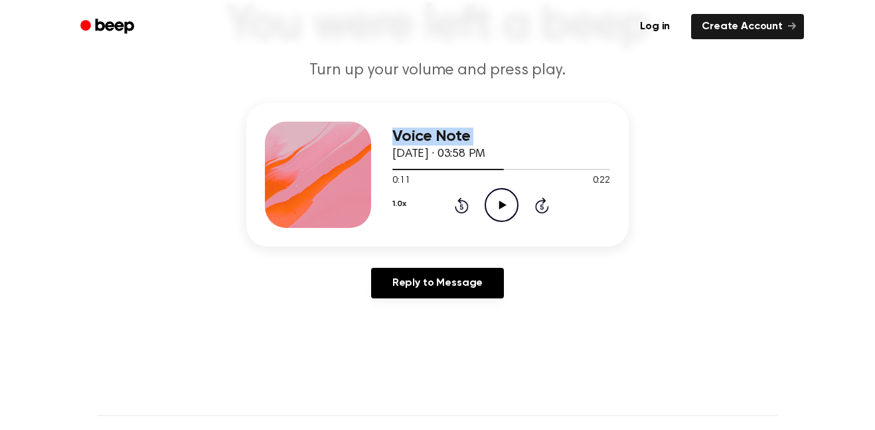
click at [766, 103] on div "Voice Note October 13, 2025 · 03:58 PM 0:11 0:22 Your browser does not support …" at bounding box center [437, 206] width 843 height 206
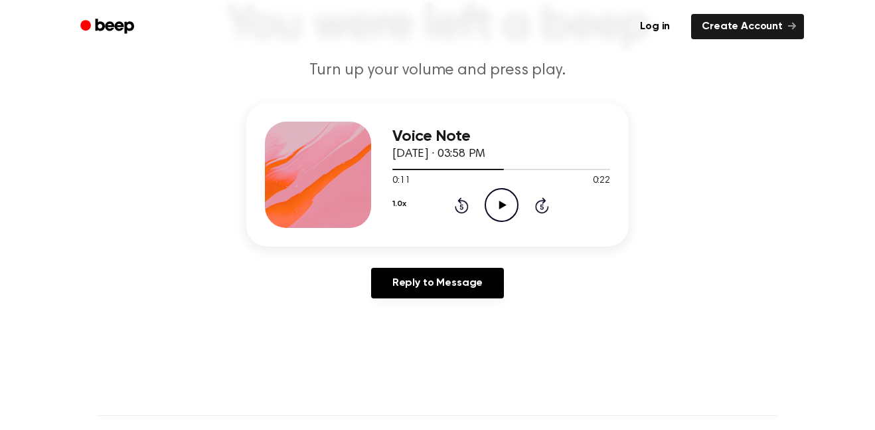
click at [454, 205] on icon "Rewind 5 seconds" at bounding box center [461, 205] width 15 height 17
click at [517, 195] on icon "Play Audio" at bounding box center [502, 205] width 34 height 34
click at [468, 224] on div "Voice Note October 13, 2025 · 03:58 PM 0:08 0:22 Your browser does not support …" at bounding box center [501, 175] width 218 height 106
click at [468, 201] on icon "Rewind 5 seconds" at bounding box center [461, 205] width 15 height 17
click at [479, 191] on div "1.0x Rewind 5 seconds Pause Audio Skip 5 seconds" at bounding box center [501, 205] width 218 height 34
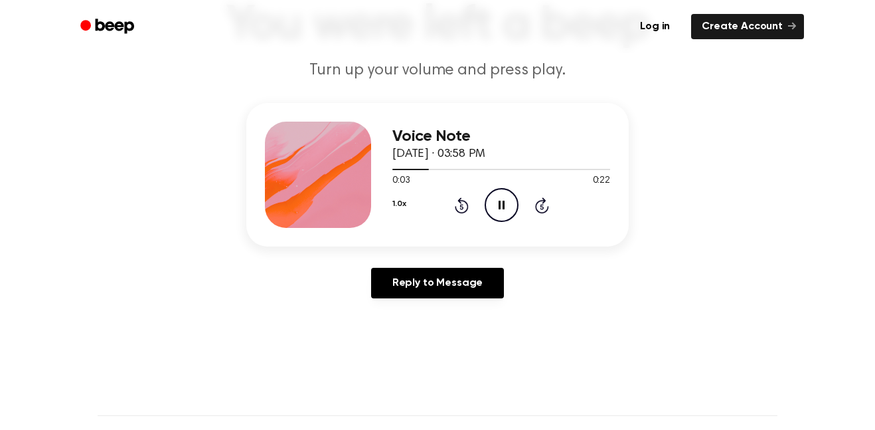
click at [466, 200] on icon "Rewind 5 seconds" at bounding box center [461, 205] width 15 height 17
click at [464, 206] on icon "Rewind 5 seconds" at bounding box center [461, 205] width 15 height 17
click at [464, 201] on icon at bounding box center [462, 205] width 14 height 16
click at [462, 201] on icon at bounding box center [462, 205] width 14 height 16
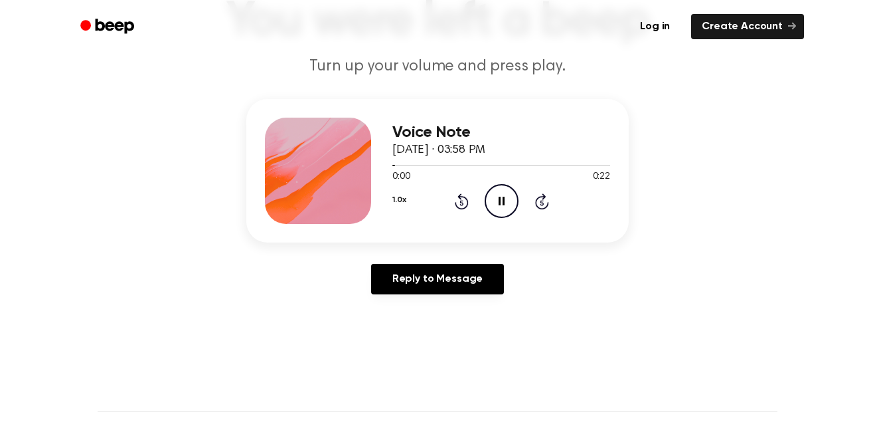
click at [463, 200] on icon "Rewind 5 seconds" at bounding box center [461, 201] width 15 height 17
click at [462, 193] on icon "Rewind 5 seconds" at bounding box center [461, 201] width 15 height 17
click at [458, 193] on icon "Rewind 5 seconds" at bounding box center [461, 201] width 15 height 17
click at [454, 203] on icon "Rewind 5 seconds" at bounding box center [461, 201] width 15 height 17
click at [464, 203] on icon "Rewind 5 seconds" at bounding box center [461, 201] width 15 height 17
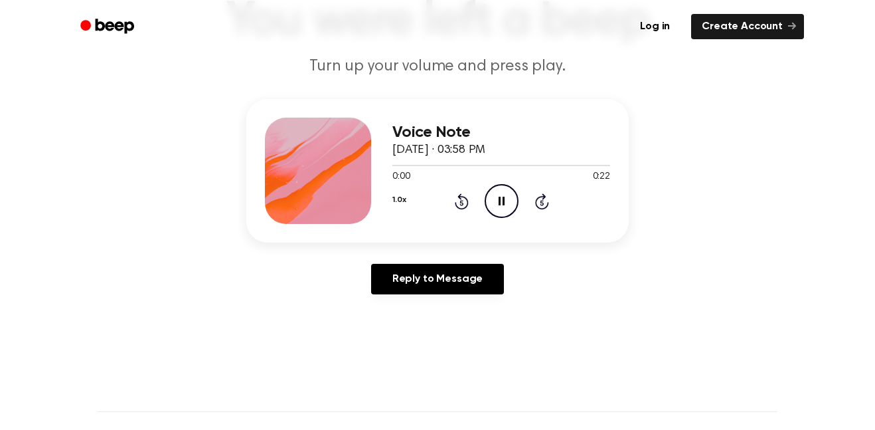
click at [465, 201] on icon "Rewind 5 seconds" at bounding box center [461, 201] width 15 height 17
click at [462, 203] on icon at bounding box center [461, 202] width 3 height 5
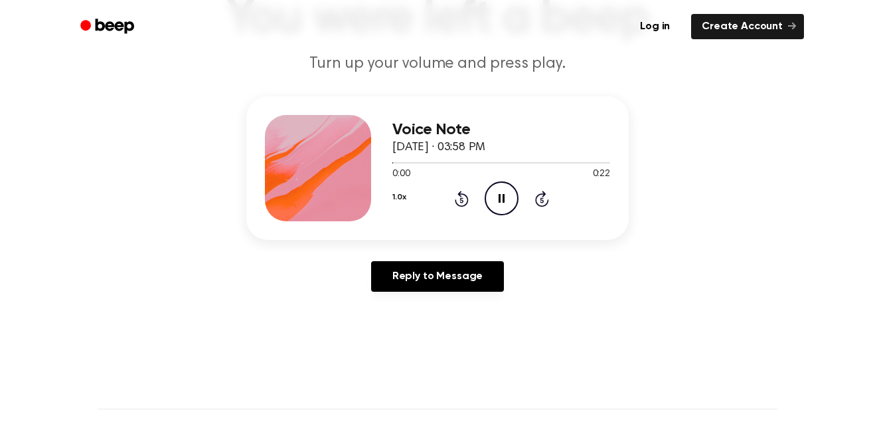
click at [462, 200] on icon at bounding box center [461, 199] width 3 height 5
click at [469, 201] on div "1.0x Rewind 5 seconds Pause Audio Skip 5 seconds" at bounding box center [501, 198] width 218 height 34
click at [469, 191] on div "1.0x Rewind 5 seconds Pause Audio Skip 5 seconds" at bounding box center [501, 198] width 218 height 34
click at [503, 196] on icon at bounding box center [502, 198] width 6 height 9
click at [462, 200] on icon at bounding box center [461, 199] width 3 height 5
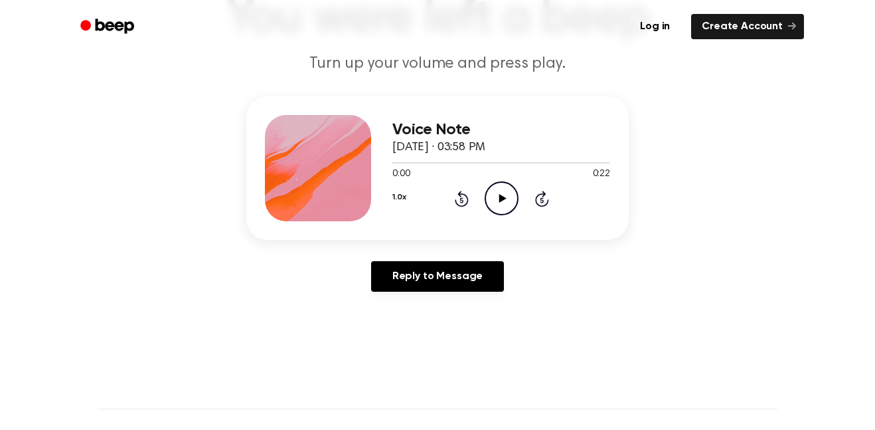
click at [517, 199] on circle at bounding box center [501, 198] width 33 height 33
click at [521, 202] on div "1.0x Rewind 5 seconds Pause Audio Skip 5 seconds" at bounding box center [501, 198] width 218 height 34
click at [497, 179] on div "0:07 0:22" at bounding box center [501, 174] width 218 height 14
click at [495, 203] on icon "Pause Audio" at bounding box center [502, 198] width 34 height 34
click at [457, 196] on icon "Rewind 5 seconds" at bounding box center [461, 198] width 15 height 17
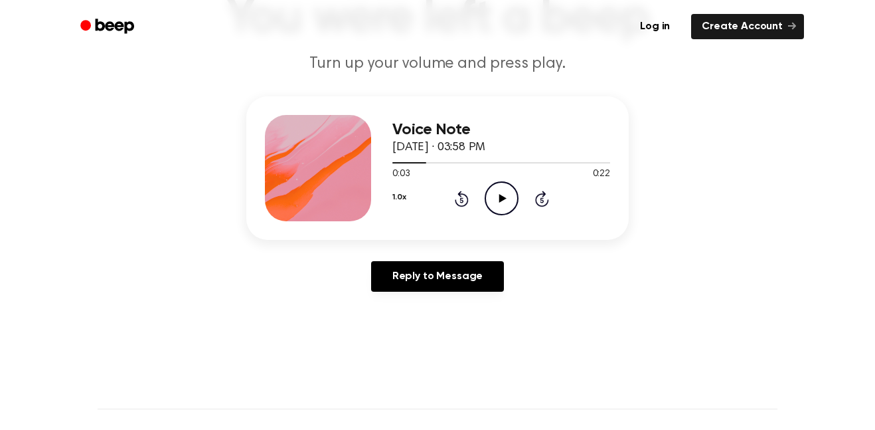
click at [509, 185] on icon "Play Audio" at bounding box center [502, 198] width 34 height 34
click at [462, 201] on icon "Rewind 5 seconds" at bounding box center [461, 198] width 15 height 17
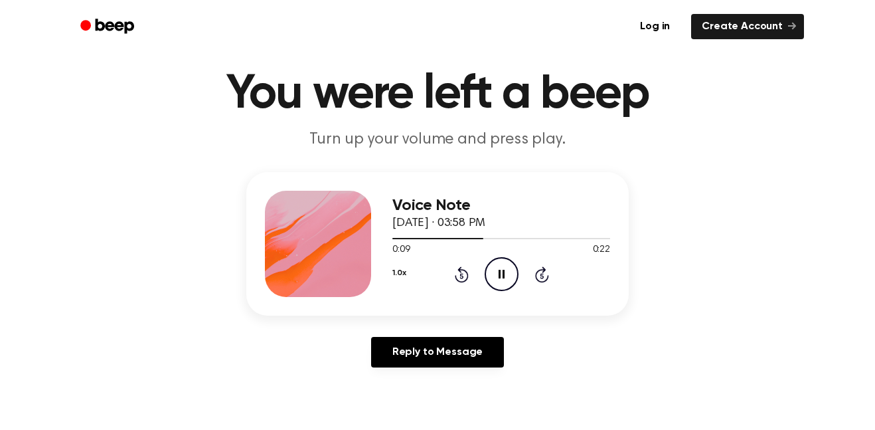
scroll to position [35, 0]
click at [454, 294] on div "Voice Note October 13, 2025 · 03:58 PM 0:09 0:22 Your browser does not support …" at bounding box center [501, 244] width 218 height 106
click at [462, 276] on icon at bounding box center [461, 276] width 3 height 5
click at [461, 276] on icon at bounding box center [461, 276] width 3 height 5
click at [462, 274] on icon "Rewind 5 seconds" at bounding box center [461, 274] width 15 height 17
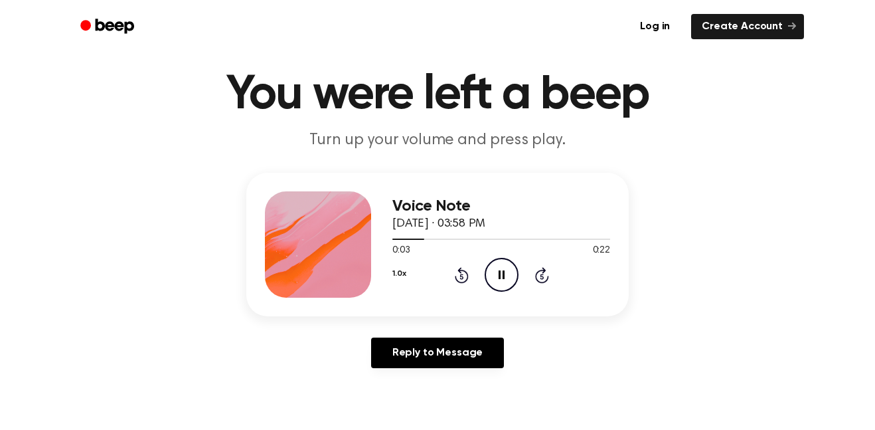
click at [462, 278] on icon "Rewind 5 seconds" at bounding box center [461, 274] width 15 height 17
click at [464, 276] on icon "Rewind 5 seconds" at bounding box center [461, 274] width 15 height 17
click at [463, 283] on icon at bounding box center [462, 275] width 14 height 16
click at [468, 275] on icon at bounding box center [462, 275] width 14 height 16
click at [467, 274] on icon at bounding box center [462, 275] width 14 height 16
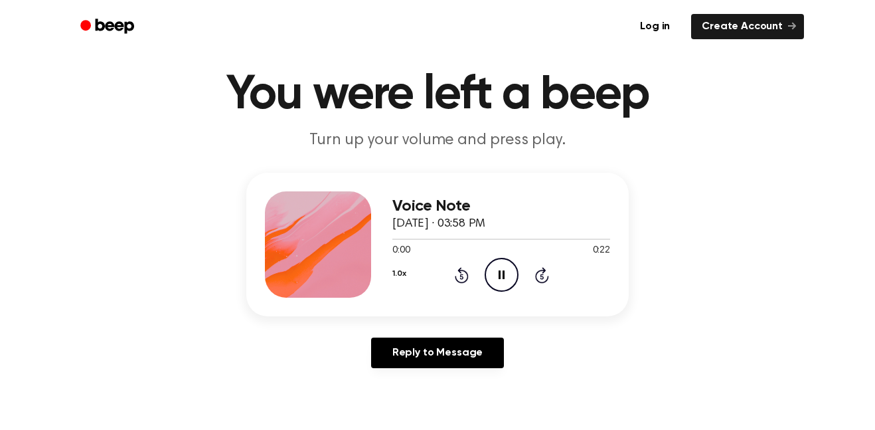
click at [468, 271] on icon "Rewind 5 seconds" at bounding box center [461, 274] width 15 height 17
click at [462, 276] on icon at bounding box center [461, 276] width 3 height 5
click at [462, 277] on icon "Rewind 5 seconds" at bounding box center [461, 274] width 15 height 17
click at [467, 268] on icon "Rewind 5 seconds" at bounding box center [461, 274] width 15 height 17
click at [466, 274] on icon at bounding box center [462, 275] width 14 height 16
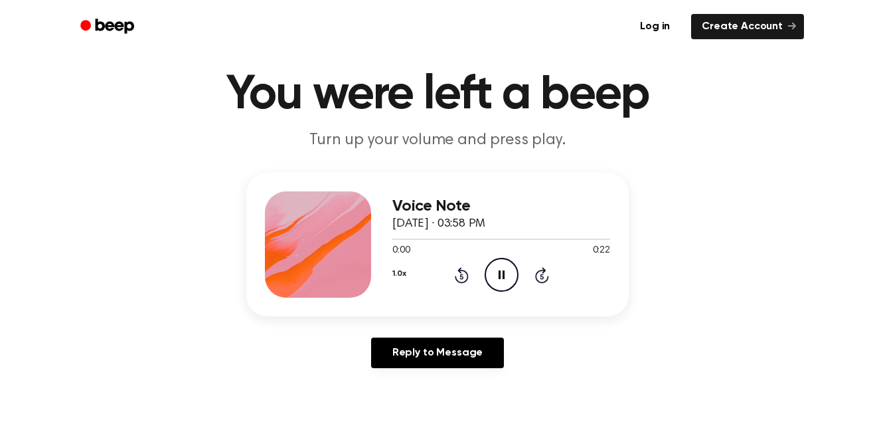
click at [462, 276] on icon at bounding box center [461, 276] width 3 height 5
click at [467, 274] on icon at bounding box center [462, 275] width 14 height 16
click at [465, 275] on icon "Rewind 5 seconds" at bounding box center [461, 274] width 15 height 17
click at [466, 272] on icon at bounding box center [462, 275] width 14 height 16
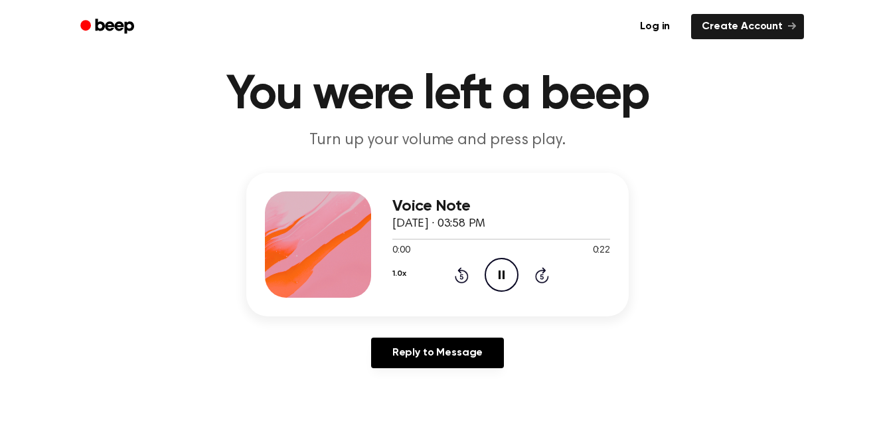
click at [462, 276] on icon at bounding box center [461, 276] width 3 height 5
click at [464, 282] on icon at bounding box center [462, 275] width 14 height 16
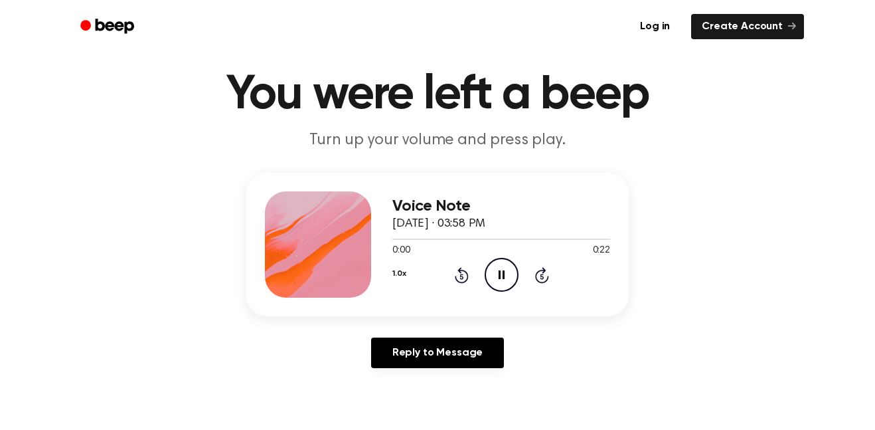
click at [464, 282] on icon at bounding box center [462, 275] width 14 height 16
click at [462, 276] on icon at bounding box center [461, 276] width 3 height 5
click at [461, 270] on icon at bounding box center [462, 275] width 14 height 16
click at [462, 276] on icon at bounding box center [461, 276] width 3 height 5
click at [466, 280] on icon at bounding box center [462, 275] width 14 height 16
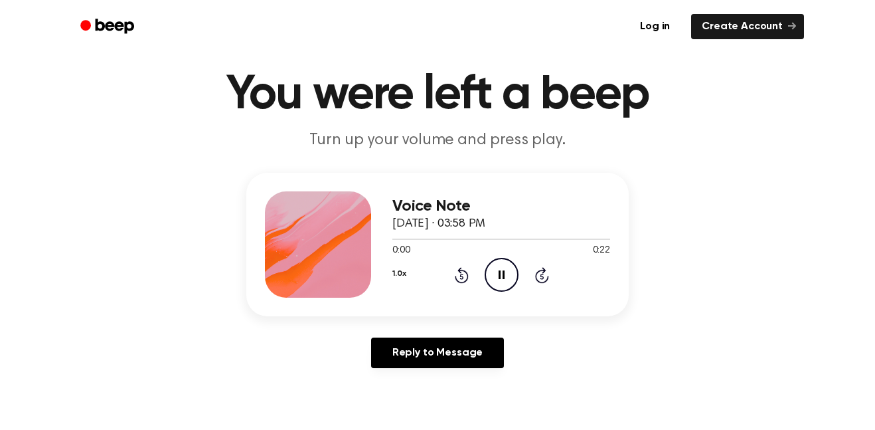
click at [468, 276] on icon at bounding box center [462, 275] width 14 height 16
click at [462, 276] on icon at bounding box center [461, 276] width 3 height 5
click at [465, 273] on icon "Rewind 5 seconds" at bounding box center [461, 274] width 15 height 17
click at [461, 271] on icon at bounding box center [462, 275] width 14 height 16
click at [453, 274] on div "1.0x Rewind 5 seconds Pause Audio Skip 5 seconds" at bounding box center [501, 275] width 218 height 34
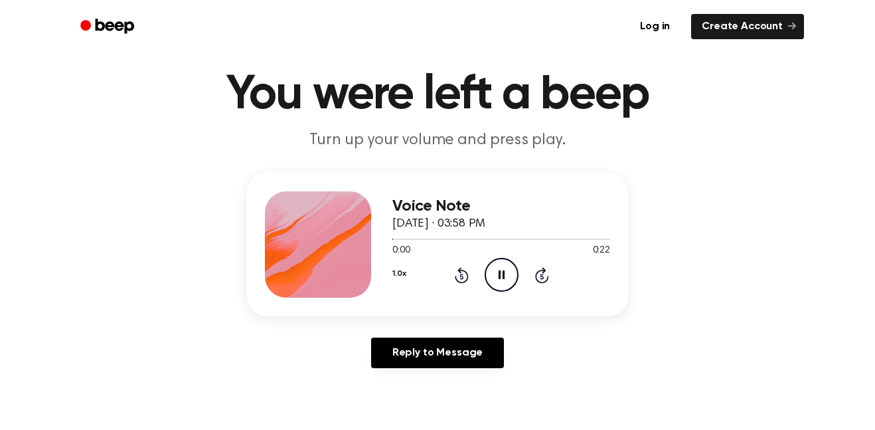
click at [461, 280] on icon "Rewind 5 seconds" at bounding box center [461, 274] width 15 height 17
click at [462, 276] on icon at bounding box center [461, 276] width 3 height 5
click at [466, 268] on icon "Rewind 5 seconds" at bounding box center [461, 274] width 15 height 17
click at [467, 268] on icon "Rewind 5 seconds" at bounding box center [461, 274] width 15 height 17
click at [462, 276] on icon at bounding box center [461, 276] width 3 height 5
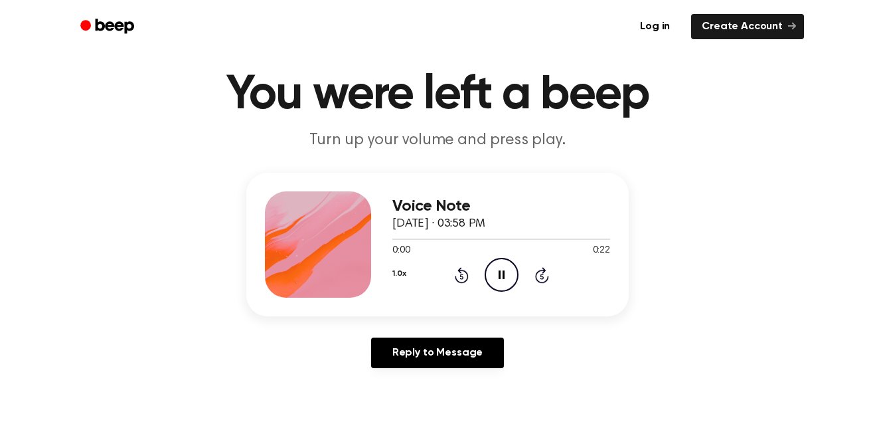
click at [466, 269] on icon "Rewind 5 seconds" at bounding box center [461, 274] width 15 height 17
click at [461, 270] on icon at bounding box center [462, 275] width 14 height 16
click at [462, 276] on icon at bounding box center [461, 276] width 3 height 5
click at [466, 272] on icon at bounding box center [462, 275] width 14 height 16
click at [462, 276] on icon at bounding box center [461, 276] width 3 height 5
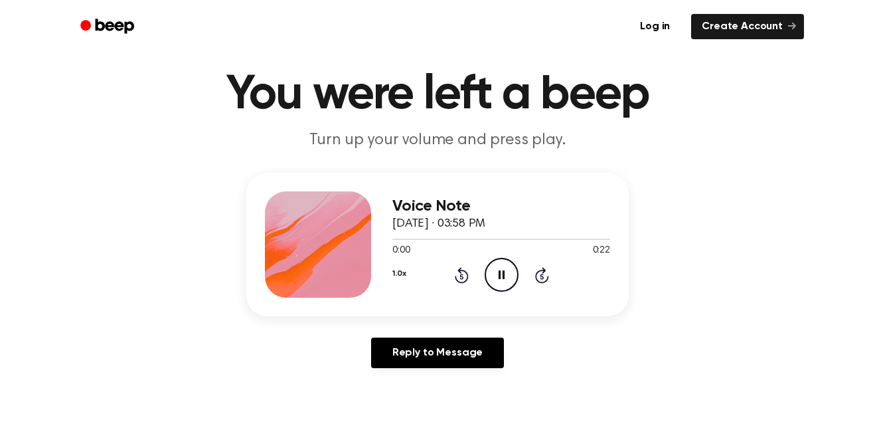
click at [462, 276] on icon at bounding box center [461, 276] width 3 height 5
click at [464, 271] on icon at bounding box center [462, 275] width 14 height 16
click at [462, 274] on icon "Rewind 5 seconds" at bounding box center [461, 274] width 15 height 17
click at [456, 282] on icon "Rewind 5 seconds" at bounding box center [461, 274] width 15 height 17
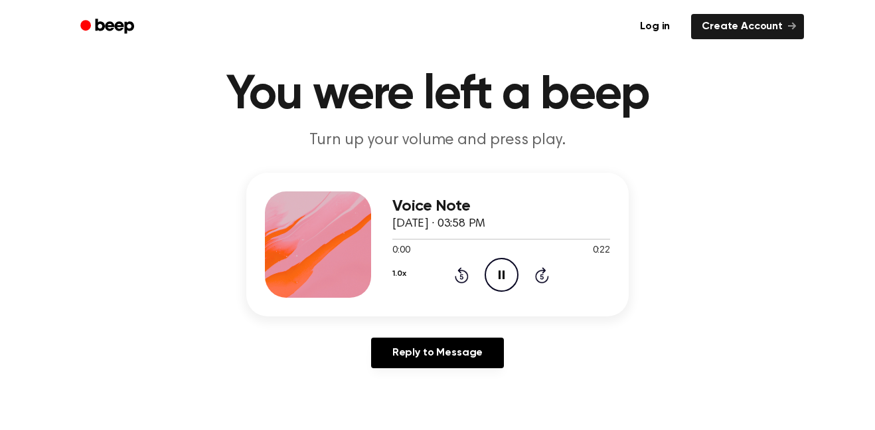
click at [462, 276] on icon at bounding box center [461, 276] width 3 height 5
click at [466, 284] on div "1.0x Rewind 5 seconds Pause Audio Skip 5 seconds" at bounding box center [501, 275] width 218 height 34
click at [462, 277] on icon "Rewind 5 seconds" at bounding box center [461, 274] width 15 height 17
click at [462, 276] on icon at bounding box center [461, 276] width 3 height 5
click at [509, 278] on icon "Pause Audio" at bounding box center [502, 275] width 34 height 34
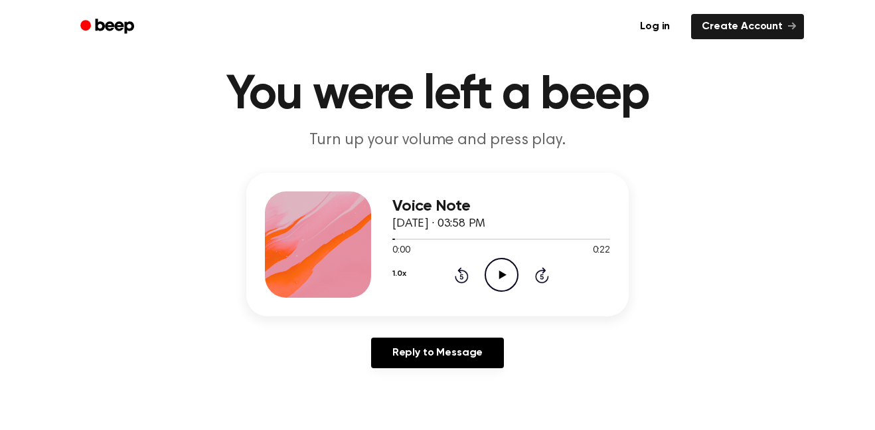
scroll to position [0, 0]
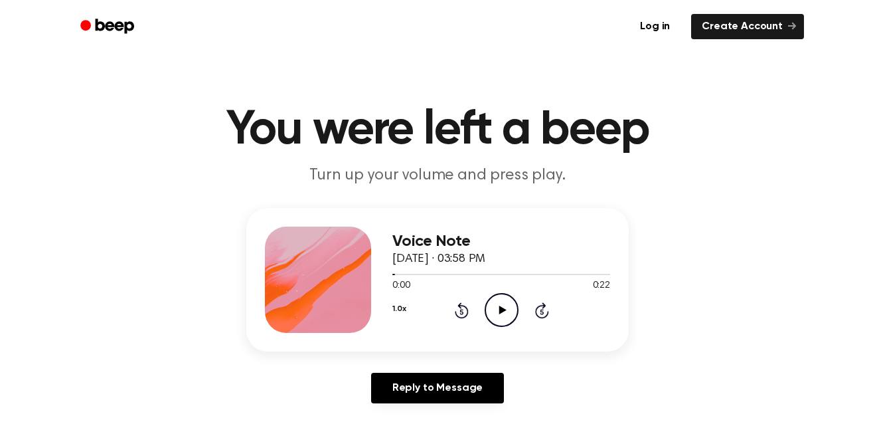
click at [508, 306] on icon "Play Audio" at bounding box center [502, 310] width 34 height 34
click at [462, 311] on icon at bounding box center [461, 311] width 3 height 5
click at [467, 308] on icon at bounding box center [462, 310] width 14 height 16
click at [466, 313] on icon "Rewind 5 seconds" at bounding box center [461, 309] width 15 height 17
click at [462, 311] on icon at bounding box center [461, 311] width 3 height 5
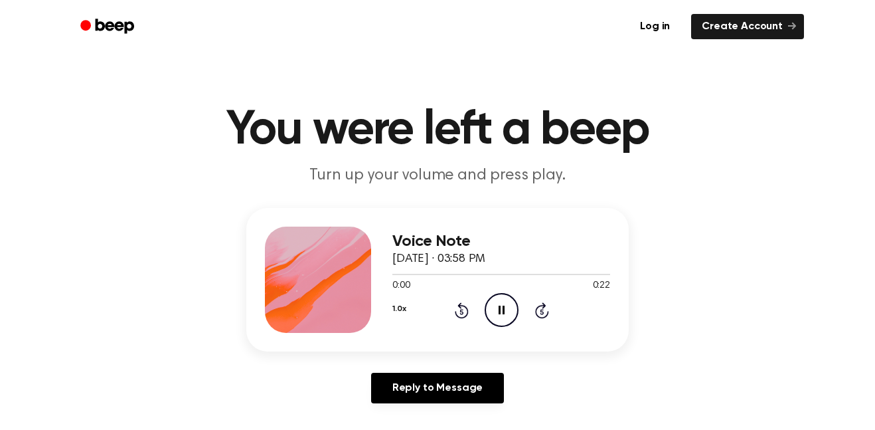
click at [462, 312] on icon "Rewind 5 seconds" at bounding box center [461, 309] width 15 height 17
click at [462, 311] on icon at bounding box center [461, 311] width 3 height 5
click at [460, 311] on icon "Rewind 5 seconds" at bounding box center [461, 309] width 15 height 17
click at [462, 311] on icon at bounding box center [461, 311] width 3 height 5
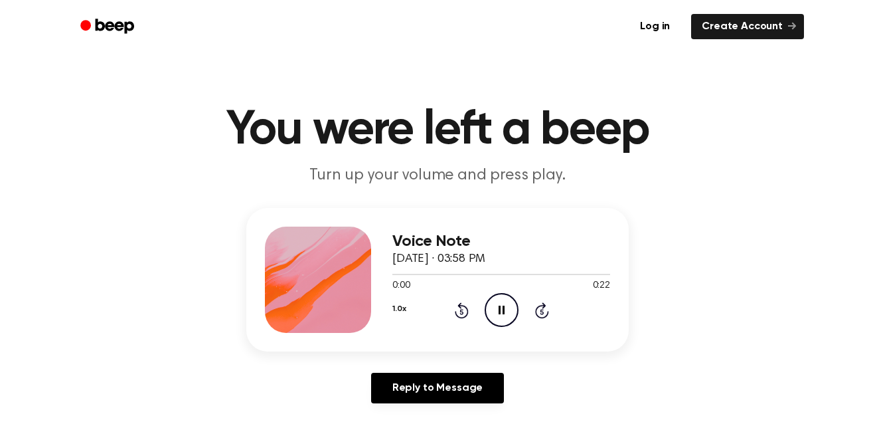
click at [461, 306] on icon at bounding box center [462, 310] width 14 height 16
click at [464, 301] on icon "Rewind 5 seconds" at bounding box center [461, 309] width 15 height 17
click at [459, 309] on icon "Rewind 5 seconds" at bounding box center [461, 309] width 15 height 17
click at [460, 309] on icon "Rewind 5 seconds" at bounding box center [461, 309] width 15 height 17
click at [462, 311] on icon at bounding box center [461, 311] width 3 height 5
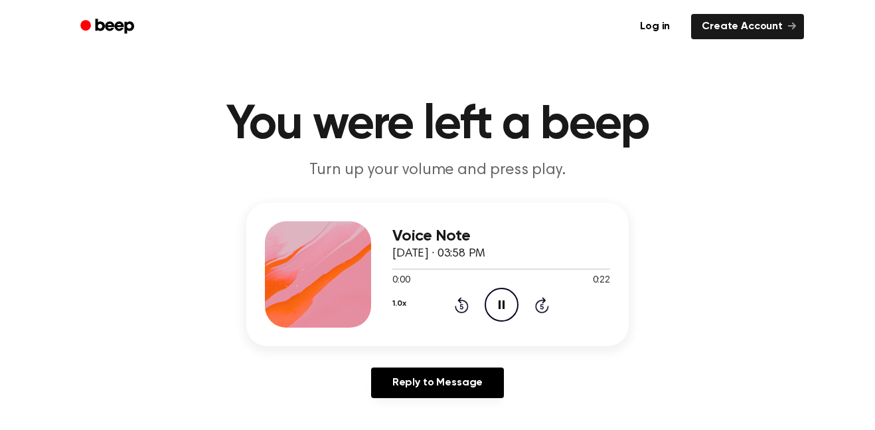
scroll to position [4, 0]
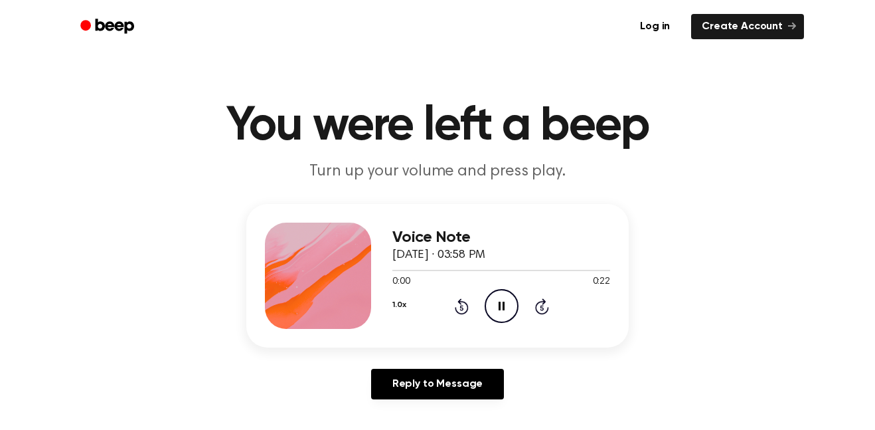
click at [462, 307] on icon at bounding box center [461, 307] width 3 height 5
click at [462, 308] on icon "Rewind 5 seconds" at bounding box center [461, 306] width 15 height 17
click at [459, 307] on icon "Rewind 5 seconds" at bounding box center [461, 306] width 15 height 17
click at [457, 312] on icon at bounding box center [462, 306] width 14 height 16
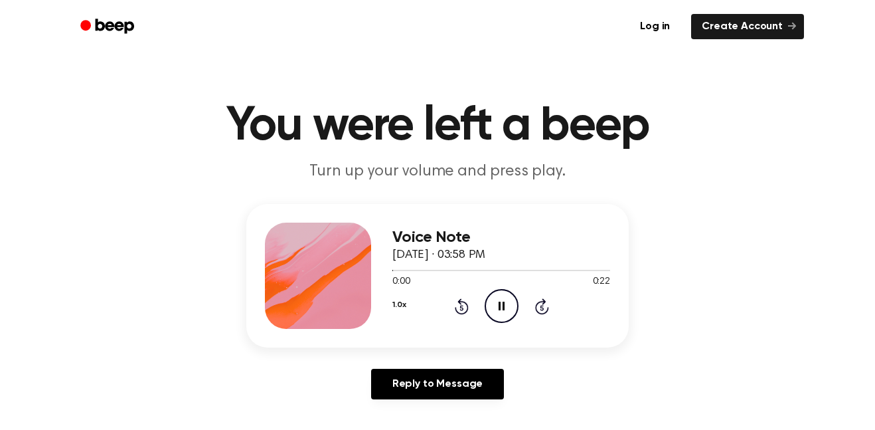
click at [461, 308] on icon "Rewind 5 seconds" at bounding box center [461, 306] width 15 height 17
click at [456, 314] on icon "Rewind 5 seconds" at bounding box center [461, 306] width 15 height 17
click at [462, 307] on icon at bounding box center [461, 307] width 3 height 5
click at [460, 309] on icon "Rewind 5 seconds" at bounding box center [461, 306] width 15 height 17
click at [469, 309] on div "1.0x Rewind 5 seconds Play Audio Skip 5 seconds" at bounding box center [501, 306] width 218 height 34
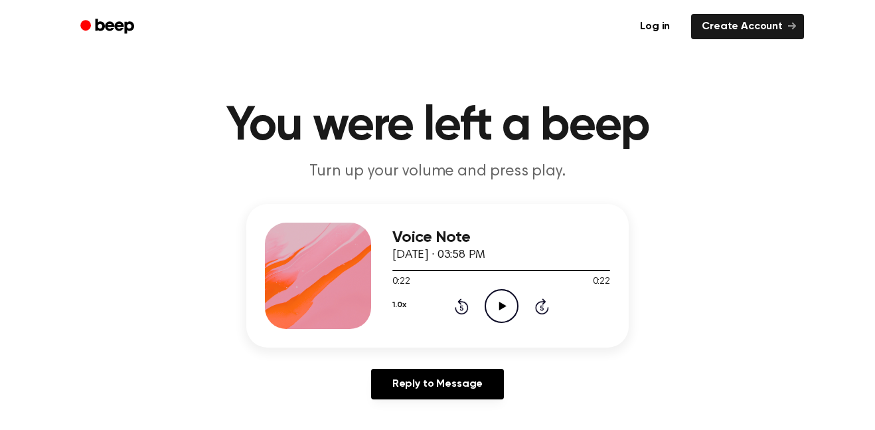
click at [458, 304] on icon "Rewind 5 seconds" at bounding box center [461, 306] width 15 height 17
click at [463, 274] on div at bounding box center [501, 269] width 218 height 11
click at [442, 307] on div "1.0x Rewind 5 seconds Play Audio Skip 5 seconds" at bounding box center [501, 306] width 218 height 34
click at [494, 292] on circle at bounding box center [501, 306] width 33 height 33
click at [462, 307] on icon at bounding box center [461, 307] width 3 height 5
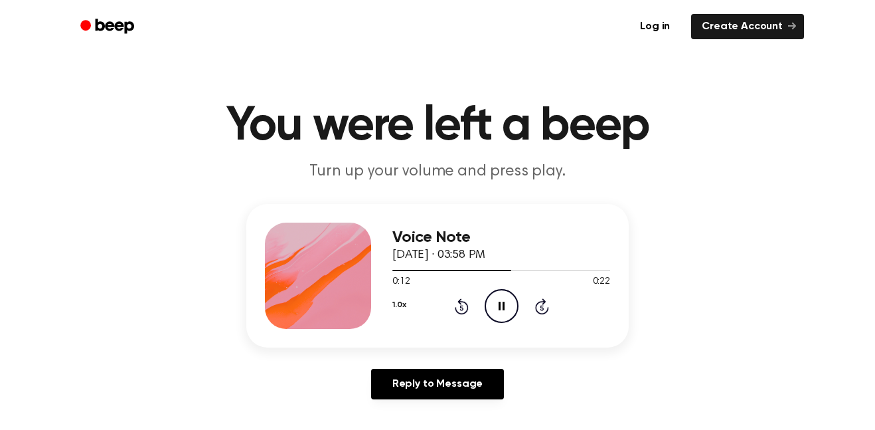
click at [462, 307] on icon at bounding box center [461, 307] width 3 height 5
click at [503, 301] on icon "Pause Audio" at bounding box center [502, 306] width 34 height 34
click at [483, 314] on div "1.0x Rewind 5 seconds Play Audio Skip 5 seconds" at bounding box center [501, 306] width 218 height 34
click at [467, 299] on icon "Rewind 5 seconds" at bounding box center [461, 306] width 15 height 17
click at [491, 298] on icon "Play Audio" at bounding box center [502, 306] width 34 height 34
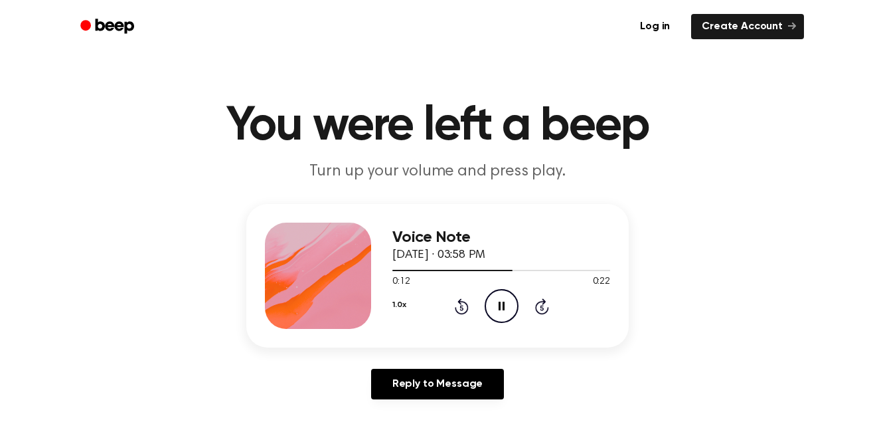
click at [493, 298] on icon "Pause Audio" at bounding box center [502, 306] width 34 height 34
click at [466, 308] on icon "Rewind 5 seconds" at bounding box center [461, 306] width 15 height 17
click at [504, 301] on icon "Play Audio" at bounding box center [502, 306] width 34 height 34
click at [766, 103] on h1 "You were left a beep" at bounding box center [438, 126] width 680 height 48
click at [464, 303] on icon at bounding box center [462, 306] width 14 height 16
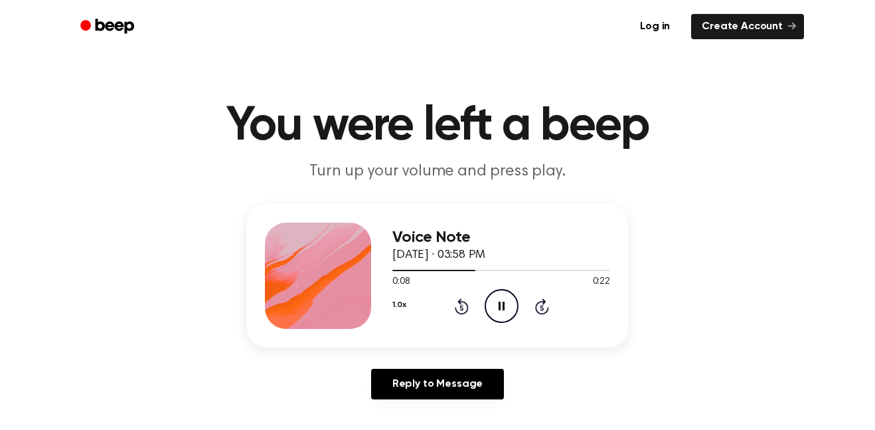
click at [462, 307] on icon at bounding box center [461, 307] width 3 height 5
click at [457, 306] on icon "Rewind 5 seconds" at bounding box center [461, 306] width 15 height 17
click at [456, 306] on icon "Rewind 5 seconds" at bounding box center [461, 306] width 15 height 17
click at [462, 307] on icon at bounding box center [461, 307] width 3 height 5
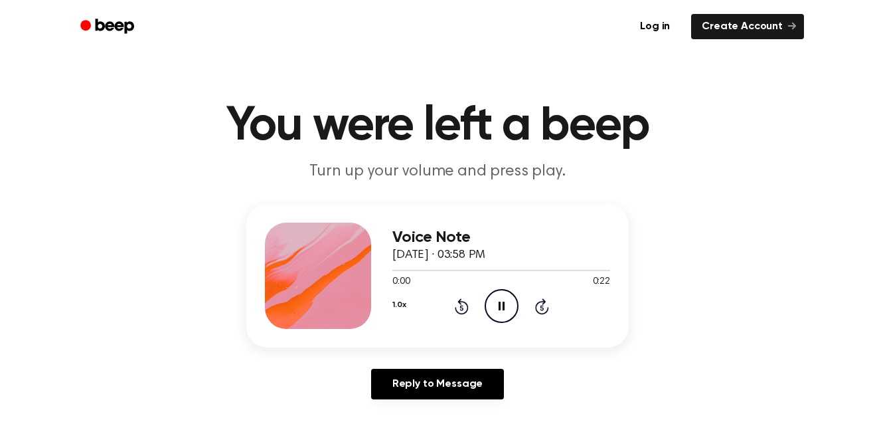
click at [455, 301] on icon "Rewind 5 seconds" at bounding box center [461, 306] width 15 height 17
click at [462, 307] on icon at bounding box center [461, 307] width 3 height 5
click at [457, 307] on icon "Rewind 5 seconds" at bounding box center [461, 306] width 15 height 17
click at [453, 304] on div "1.0x Rewind 5 seconds Pause Audio Skip 5 seconds" at bounding box center [501, 306] width 218 height 34
click at [457, 310] on icon at bounding box center [462, 306] width 14 height 16
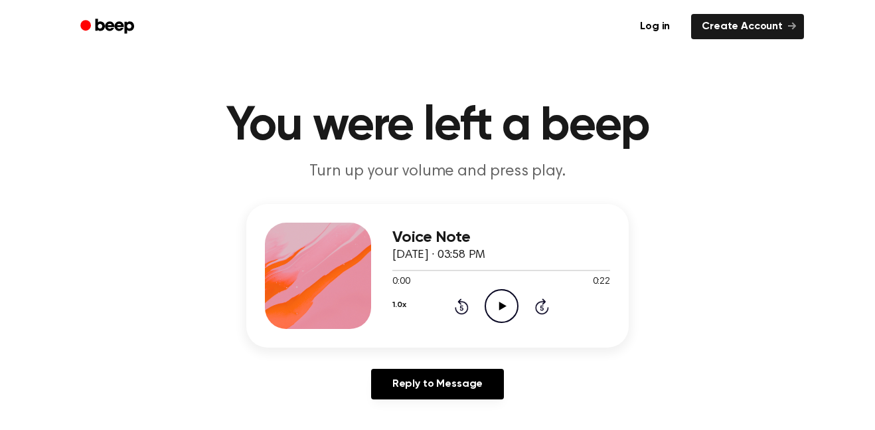
click at [461, 302] on icon at bounding box center [462, 306] width 14 height 16
click at [462, 307] on icon at bounding box center [461, 307] width 3 height 5
click at [458, 299] on icon "Rewind 5 seconds" at bounding box center [461, 306] width 15 height 17
click at [464, 315] on div "1.0x Rewind 5 seconds Play Audio Skip 5 seconds" at bounding box center [501, 306] width 218 height 34
click at [461, 313] on icon at bounding box center [462, 306] width 14 height 16
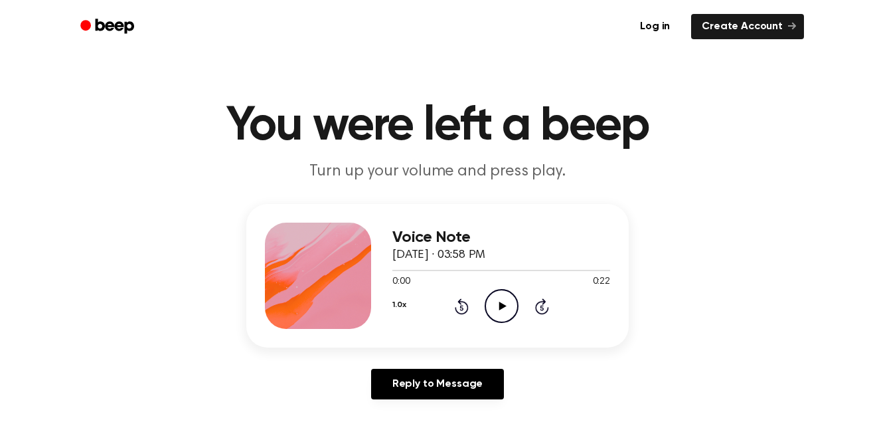
click at [491, 303] on icon "Play Audio" at bounding box center [502, 306] width 34 height 34
click at [462, 307] on icon at bounding box center [461, 307] width 3 height 5
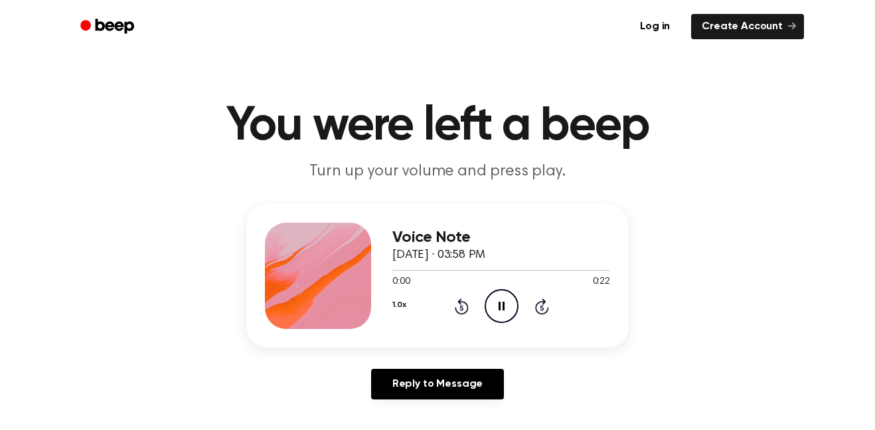
click at [462, 307] on icon at bounding box center [461, 307] width 3 height 5
click at [458, 299] on icon "Rewind 5 seconds" at bounding box center [461, 306] width 15 height 17
click at [462, 307] on icon at bounding box center [461, 307] width 3 height 5
click at [461, 311] on icon "Rewind 5 seconds" at bounding box center [461, 306] width 15 height 17
click at [462, 307] on icon at bounding box center [461, 307] width 3 height 5
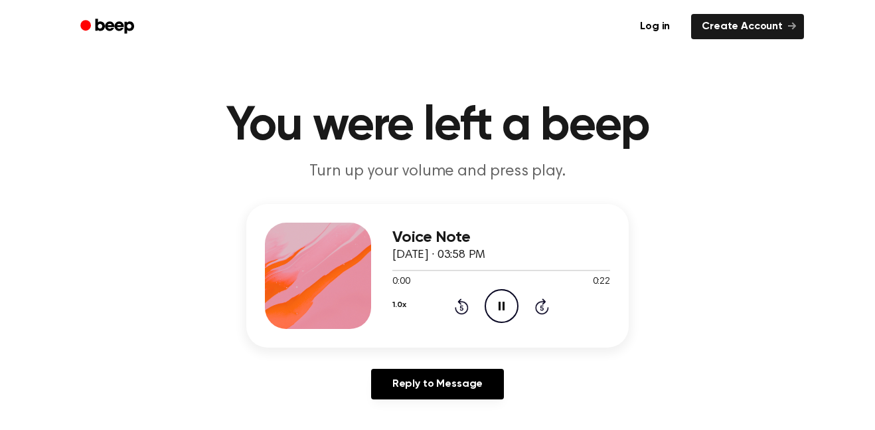
click at [458, 304] on icon "Rewind 5 seconds" at bounding box center [461, 306] width 15 height 17
click at [458, 306] on icon "Rewind 5 seconds" at bounding box center [461, 306] width 15 height 17
click at [461, 312] on icon "Rewind 5 seconds" at bounding box center [461, 306] width 15 height 17
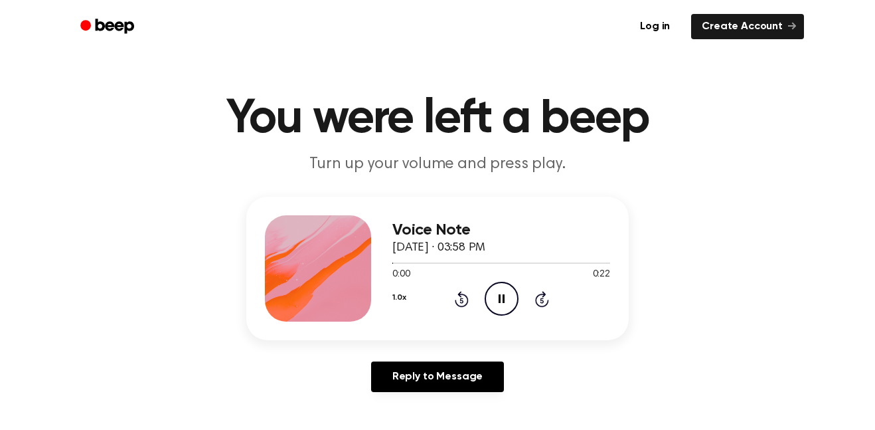
click at [460, 305] on icon "Rewind 5 seconds" at bounding box center [461, 298] width 15 height 17
click at [462, 300] on icon at bounding box center [461, 300] width 3 height 5
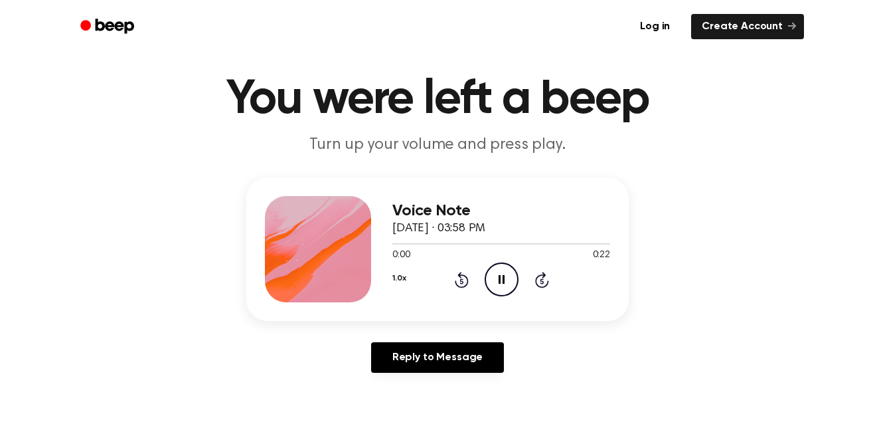
scroll to position [41, 0]
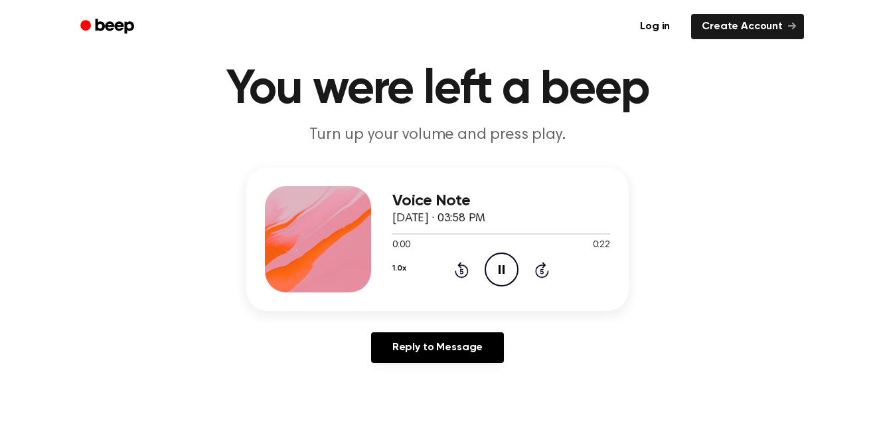
click at [450, 298] on div "Voice Note [DATE] · 03:58 PM 0:00 0:22 Your browser does not support the [objec…" at bounding box center [437, 238] width 383 height 143
click at [460, 275] on icon "Rewind 5 seconds" at bounding box center [461, 269] width 15 height 17
click at [462, 268] on icon at bounding box center [462, 270] width 14 height 16
click at [464, 270] on icon "Rewind 5 seconds" at bounding box center [461, 269] width 15 height 17
click at [462, 271] on icon at bounding box center [461, 270] width 3 height 5
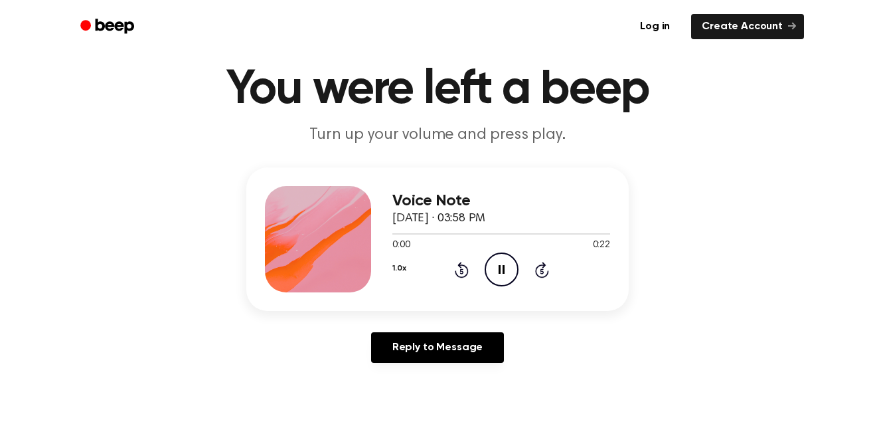
click at [462, 271] on icon at bounding box center [461, 270] width 3 height 5
click at [542, 264] on icon "Skip 5 seconds" at bounding box center [542, 269] width 15 height 17
click at [493, 260] on icon "Pause Audio" at bounding box center [502, 269] width 34 height 34
click at [457, 278] on icon "Rewind 5 seconds" at bounding box center [461, 269] width 15 height 17
click at [489, 276] on icon "Play Audio" at bounding box center [502, 269] width 34 height 34
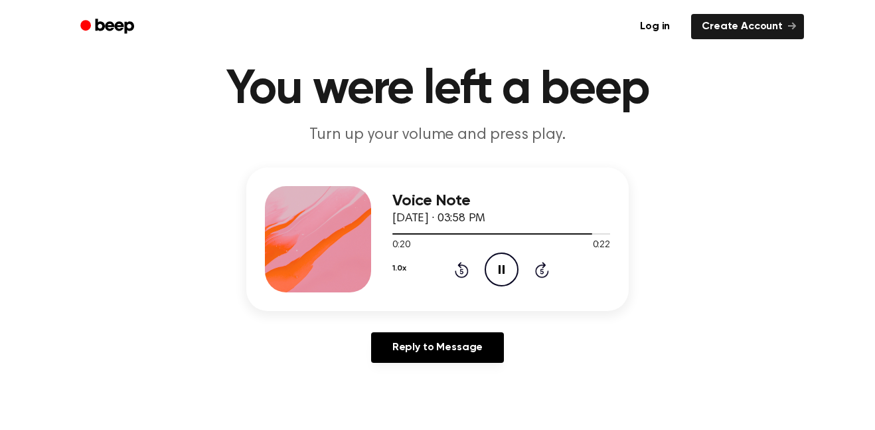
click at [467, 262] on icon "Rewind 5 seconds" at bounding box center [461, 269] width 15 height 17
click at [462, 272] on icon "Rewind 5 seconds" at bounding box center [461, 269] width 15 height 17
click at [487, 250] on div "0:14 0:22" at bounding box center [501, 245] width 218 height 14
click at [493, 255] on icon "Pause Audio" at bounding box center [502, 269] width 34 height 34
click at [766, 103] on h1 "You were left a beep" at bounding box center [438, 90] width 680 height 48
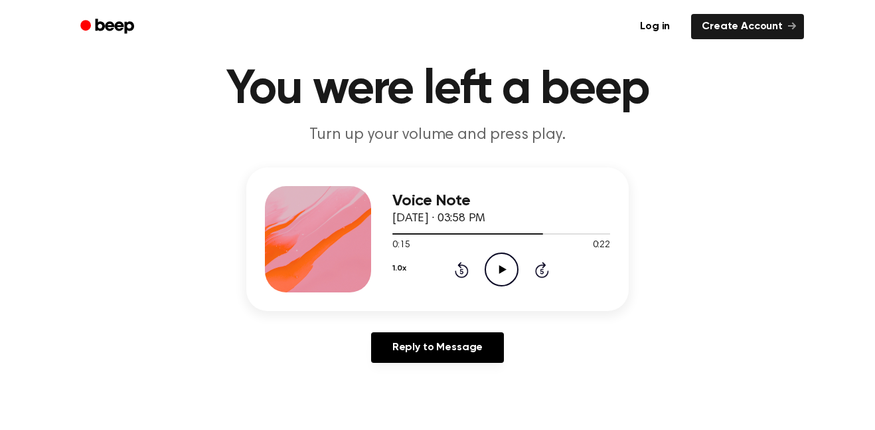
click at [456, 261] on icon "Rewind 5 seconds" at bounding box center [461, 269] width 15 height 17
click at [517, 275] on circle at bounding box center [501, 269] width 33 height 33
click at [500, 278] on icon "Pause Audio" at bounding box center [502, 269] width 34 height 34
click at [468, 238] on div at bounding box center [501, 233] width 218 height 11
click at [495, 263] on icon "Play Audio" at bounding box center [502, 269] width 34 height 34
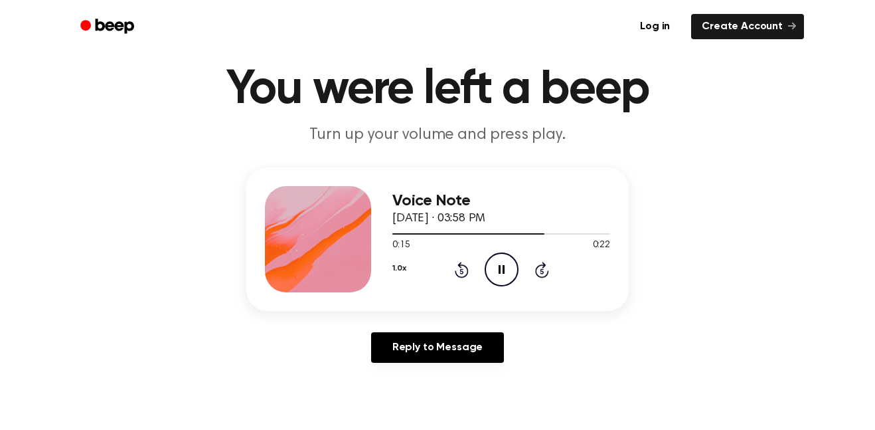
click at [505, 267] on icon "Pause Audio" at bounding box center [502, 269] width 34 height 34
click at [766, 103] on h1 "You were left a beep" at bounding box center [438, 90] width 680 height 48
click at [462, 274] on icon at bounding box center [461, 270] width 3 height 5
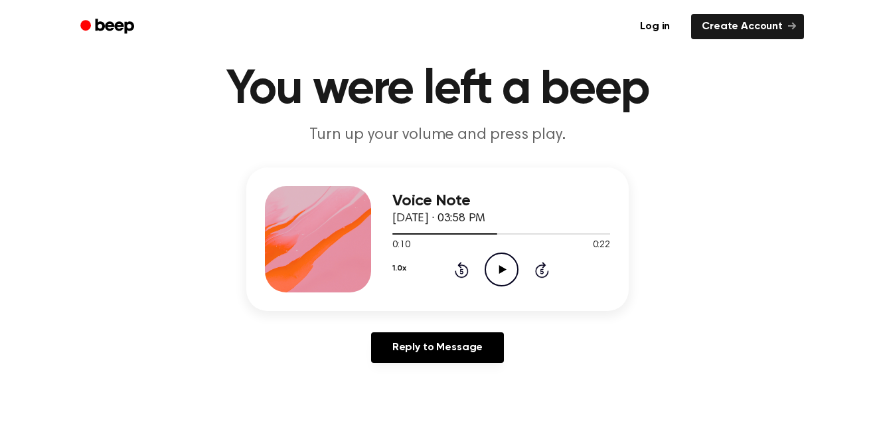
click at [485, 263] on icon "Play Audio" at bounding box center [502, 269] width 34 height 34
click at [491, 279] on icon "Pause Audio" at bounding box center [502, 269] width 34 height 34
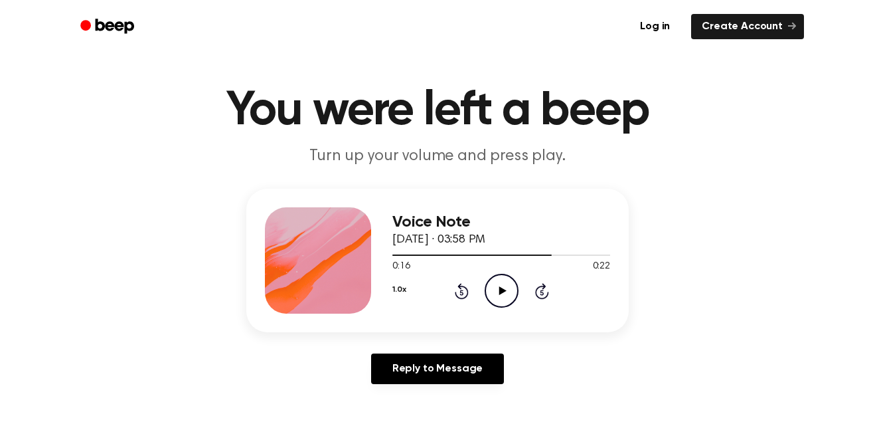
scroll to position [0, 0]
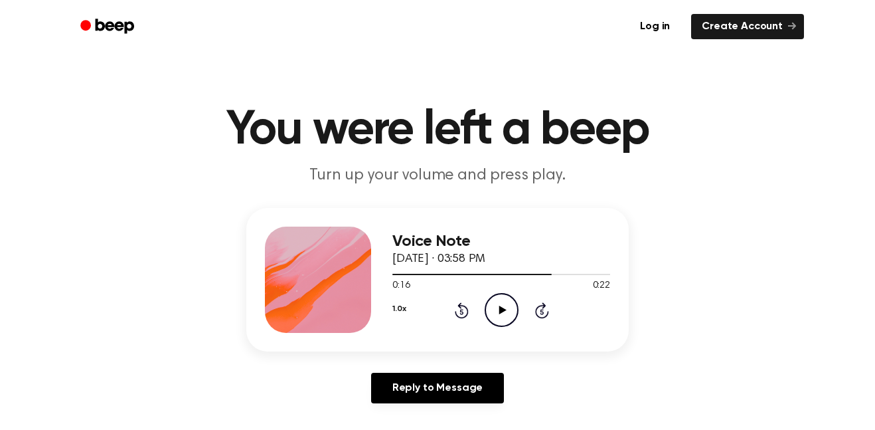
click at [455, 311] on icon at bounding box center [462, 310] width 14 height 16
click at [505, 313] on icon "Play Audio" at bounding box center [502, 310] width 34 height 34
click at [468, 311] on icon at bounding box center [462, 310] width 14 height 16
click at [509, 313] on icon "Pause Audio" at bounding box center [502, 310] width 34 height 34
click at [495, 324] on icon "Play Audio" at bounding box center [502, 310] width 34 height 34
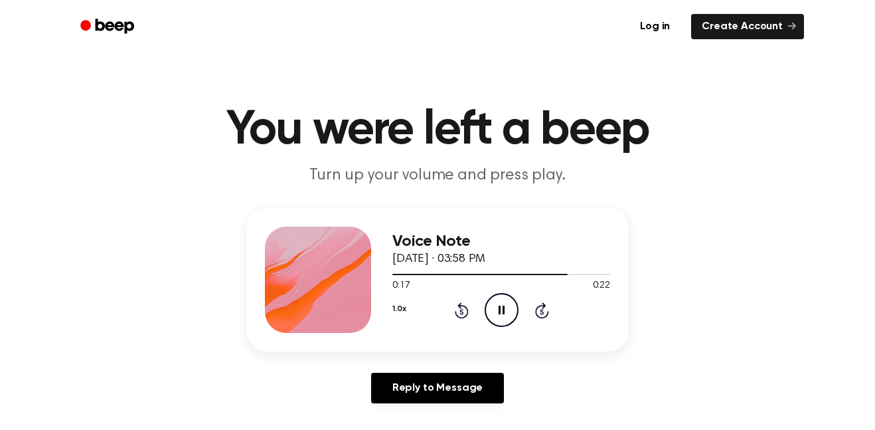
click at [498, 325] on icon "Pause Audio" at bounding box center [502, 310] width 34 height 34
click at [766, 103] on main "You were left a beep Turn up your volume and press play. Voice Note [DATE] · 03…" at bounding box center [437, 409] width 875 height 819
click at [462, 311] on icon at bounding box center [461, 311] width 3 height 5
click at [495, 310] on icon "Play Audio" at bounding box center [502, 310] width 34 height 34
click at [500, 301] on icon "Pause Audio" at bounding box center [502, 310] width 34 height 34
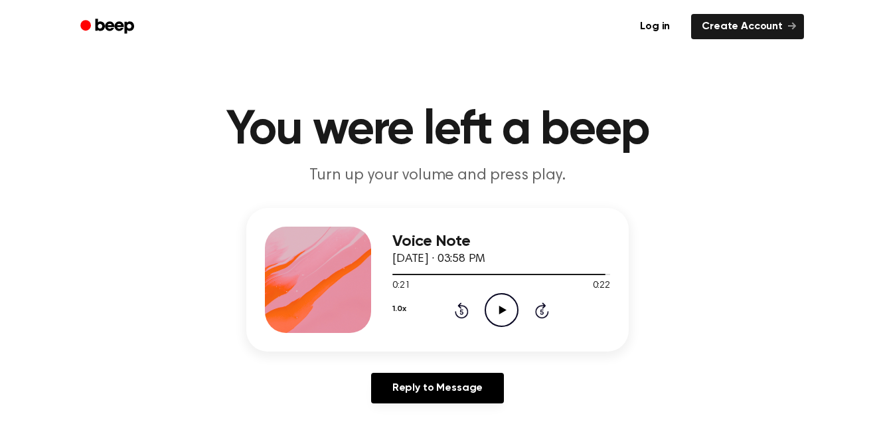
click at [462, 311] on icon at bounding box center [461, 311] width 3 height 5
click at [494, 299] on icon "Play Audio" at bounding box center [502, 310] width 34 height 34
click at [499, 312] on icon at bounding box center [502, 309] width 6 height 9
click at [766, 103] on main "You were left a beep Turn up your volume and press play. Voice Note [DATE] · 03…" at bounding box center [437, 409] width 875 height 819
click at [461, 317] on icon at bounding box center [462, 310] width 14 height 16
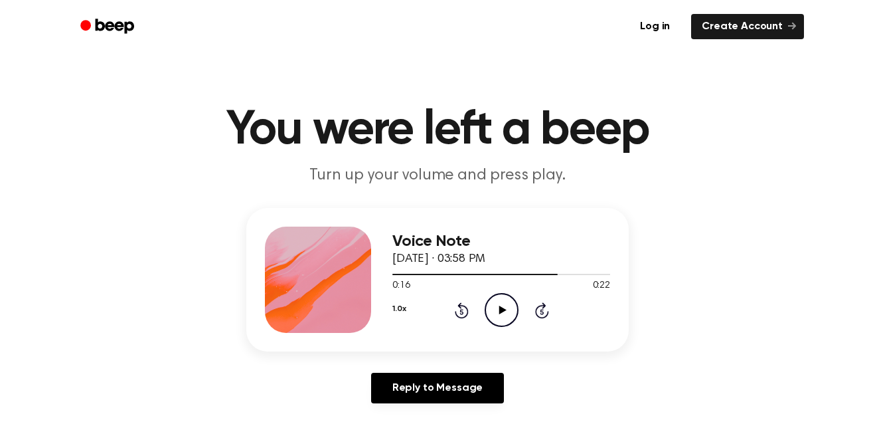
click at [499, 312] on icon at bounding box center [502, 309] width 7 height 9
click at [457, 311] on icon "Rewind 5 seconds" at bounding box center [461, 309] width 15 height 17
click at [462, 310] on icon at bounding box center [461, 311] width 3 height 5
click at [481, 307] on div "1.0x Rewind 5 seconds Play Audio Skip 5 seconds" at bounding box center [501, 310] width 218 height 34
click at [503, 307] on icon "Play Audio" at bounding box center [502, 310] width 34 height 34
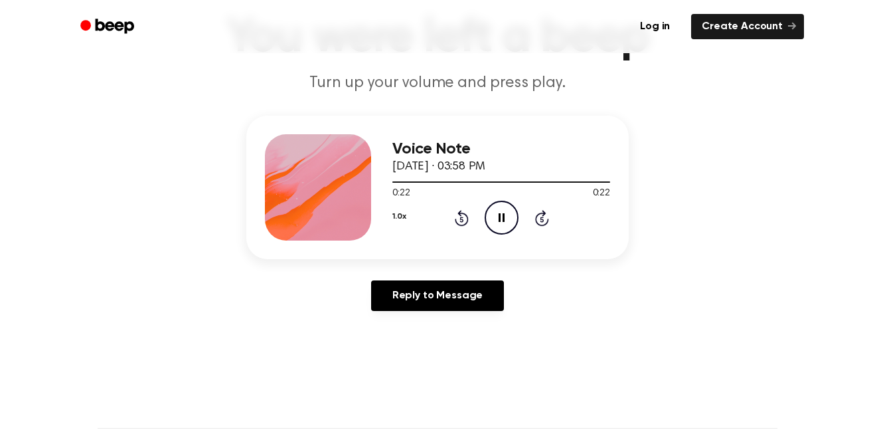
scroll to position [99, 0]
